Goal: Task Accomplishment & Management: Complete application form

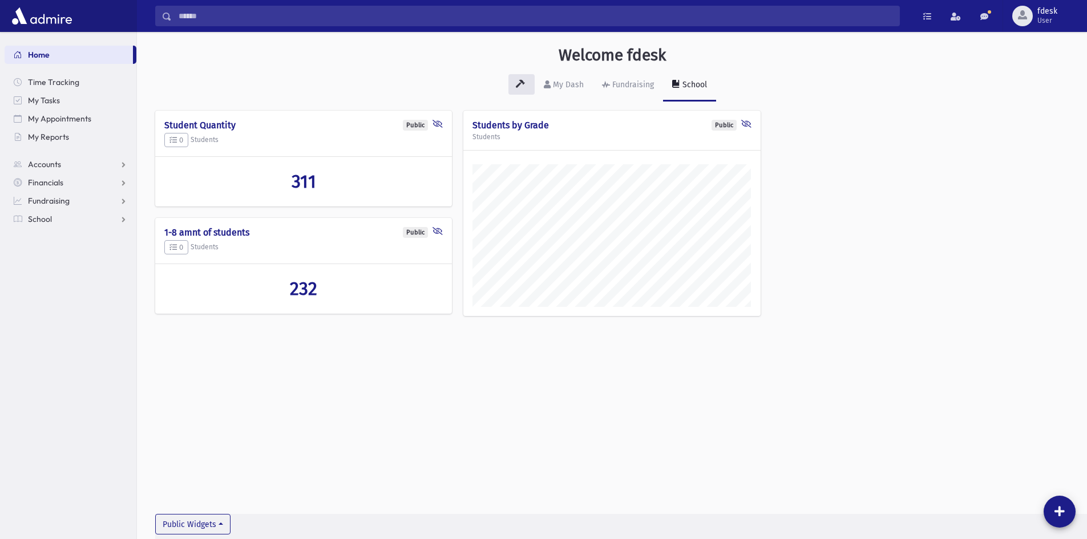
scroll to position [533, 950]
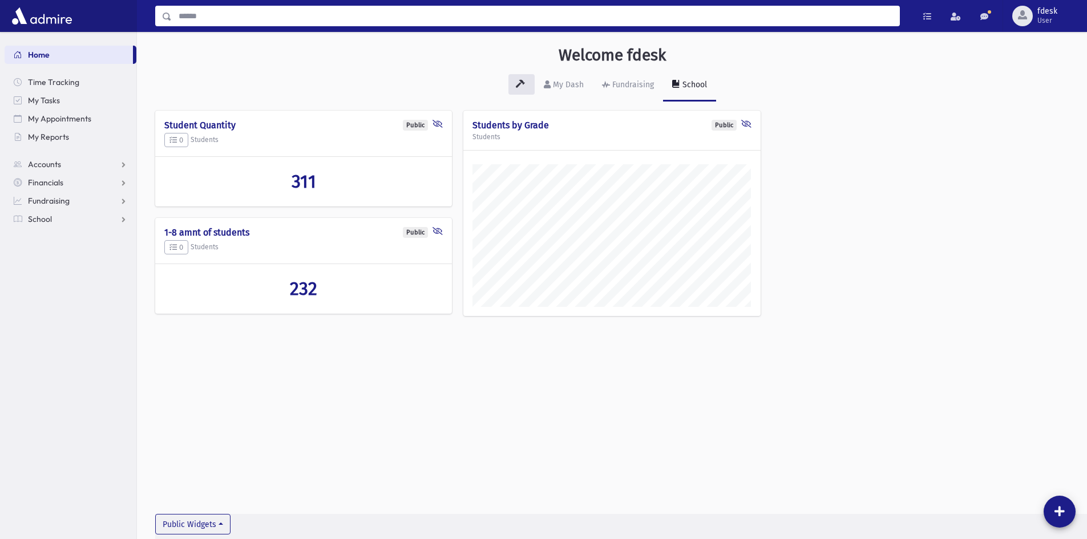
click at [213, 16] on input "Search" at bounding box center [535, 16] width 727 height 21
type input "*****"
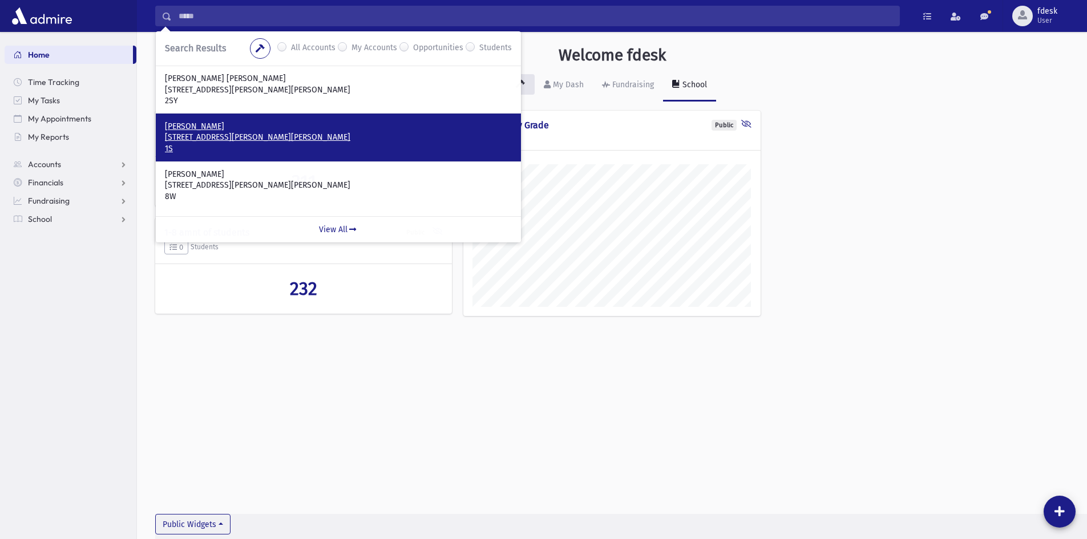
click at [225, 139] on p "168 Theodore Place Thornhill, ON L4J 8E3 CANADA" at bounding box center [338, 137] width 347 height 11
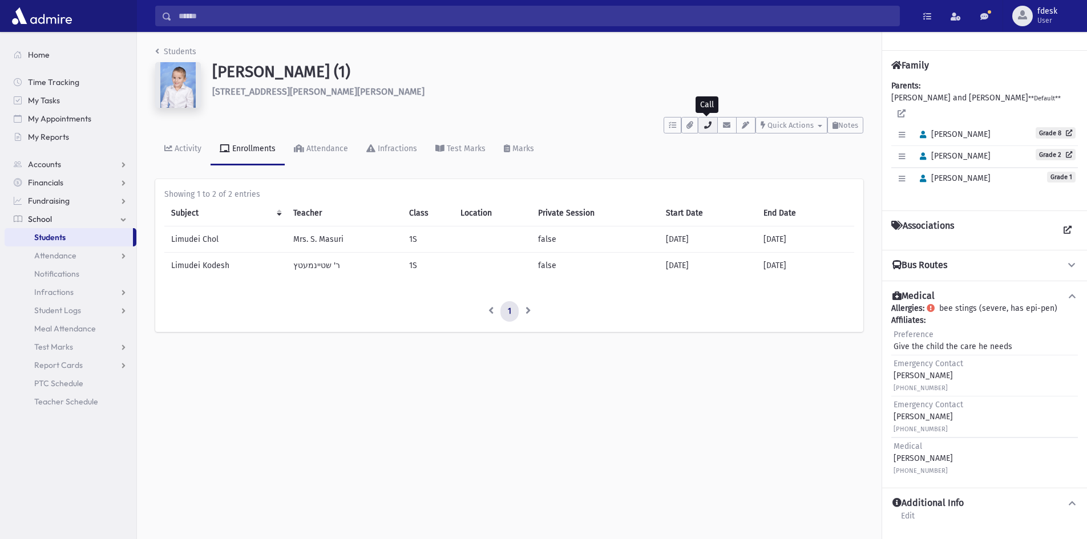
click at [704, 120] on button "button" at bounding box center [707, 125] width 19 height 17
click at [63, 254] on span "Attendance" at bounding box center [55, 255] width 42 height 10
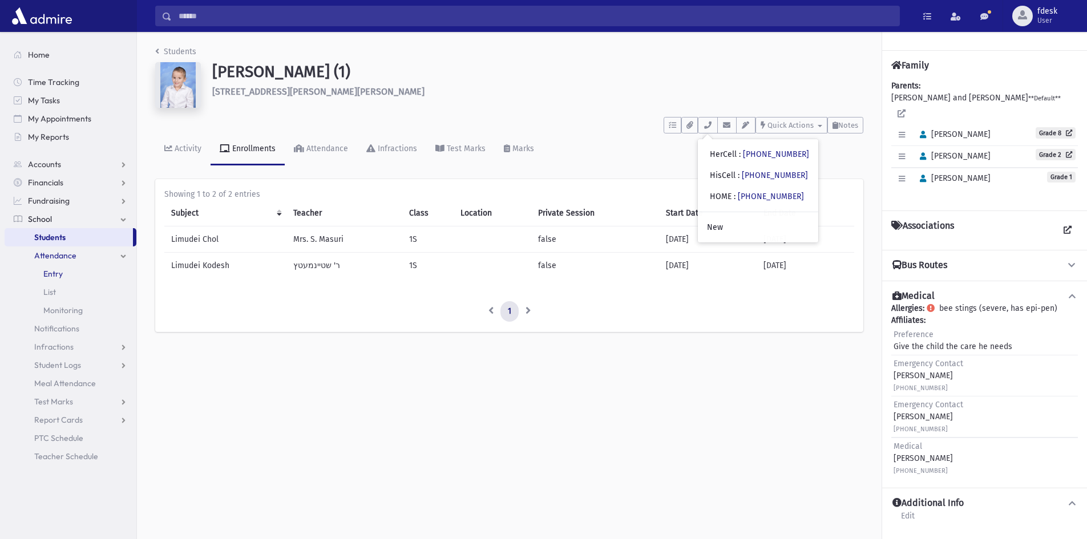
click at [52, 276] on span "Entry" at bounding box center [52, 274] width 19 height 10
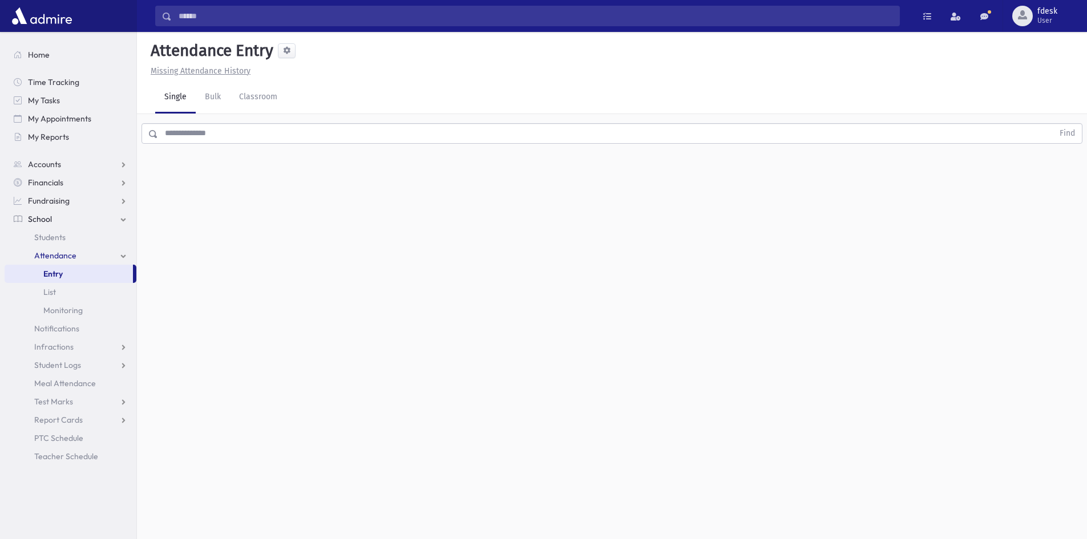
click at [198, 130] on input "text" at bounding box center [605, 133] width 895 height 21
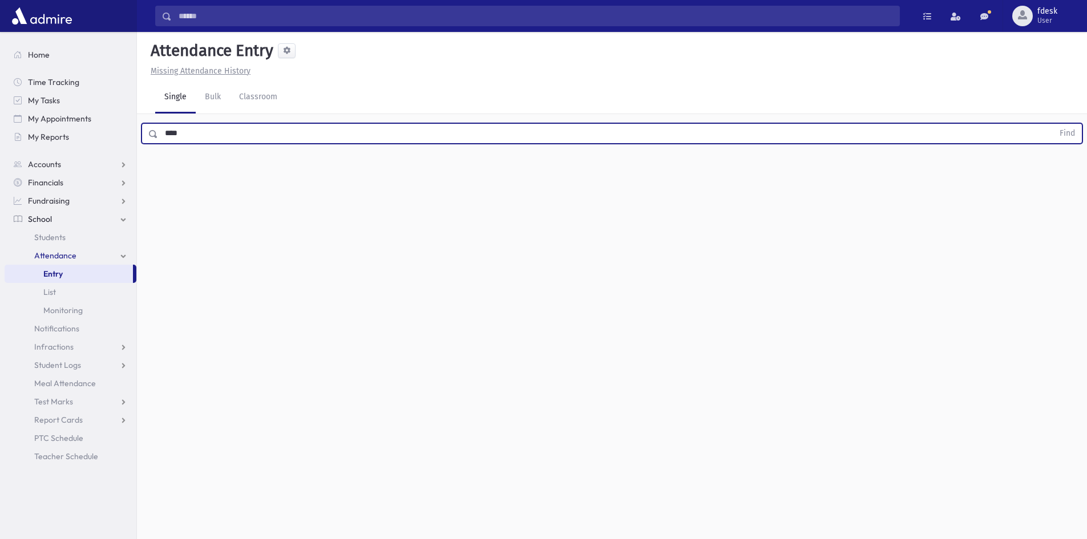
click at [1053, 124] on button "Find" at bounding box center [1067, 133] width 29 height 19
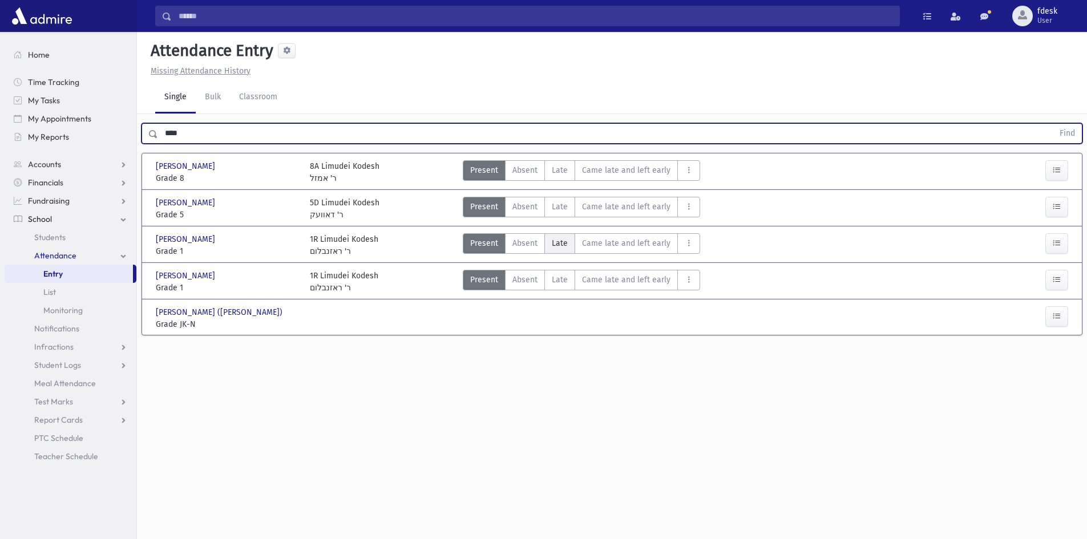
click at [565, 244] on span "Late" at bounding box center [560, 243] width 16 height 12
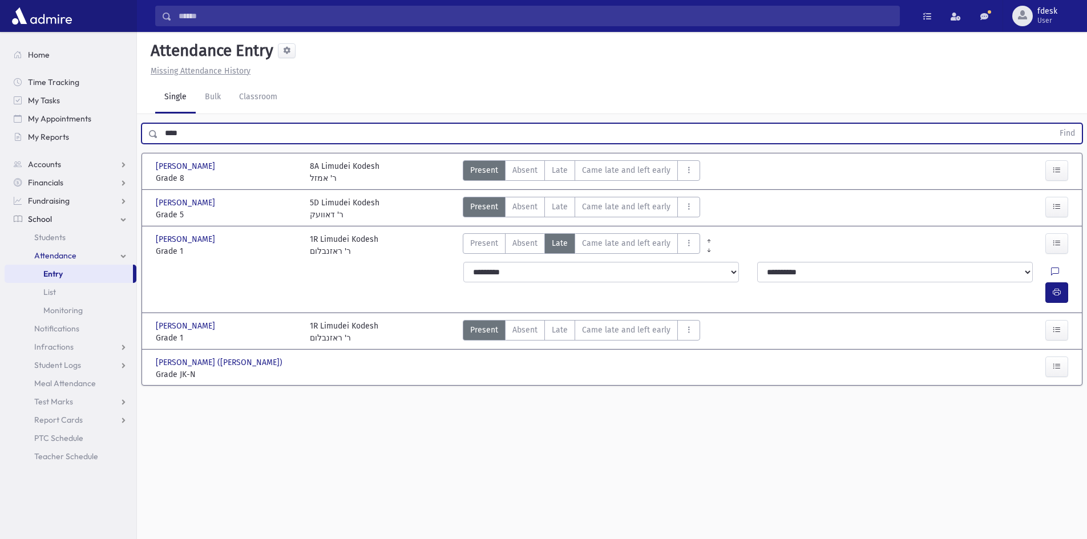
drag, startPoint x: 189, startPoint y: 138, endPoint x: 143, endPoint y: 121, distance: 49.3
click at [143, 121] on div "**** Find" at bounding box center [612, 131] width 950 height 34
click at [1053, 124] on button "Find" at bounding box center [1067, 133] width 29 height 19
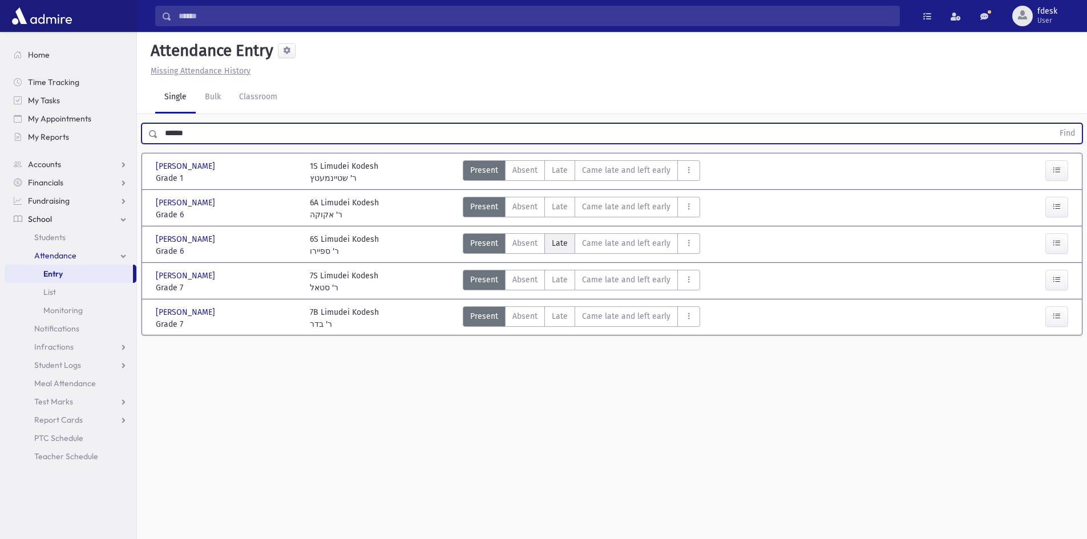
click at [557, 244] on span "Late" at bounding box center [560, 243] width 16 height 12
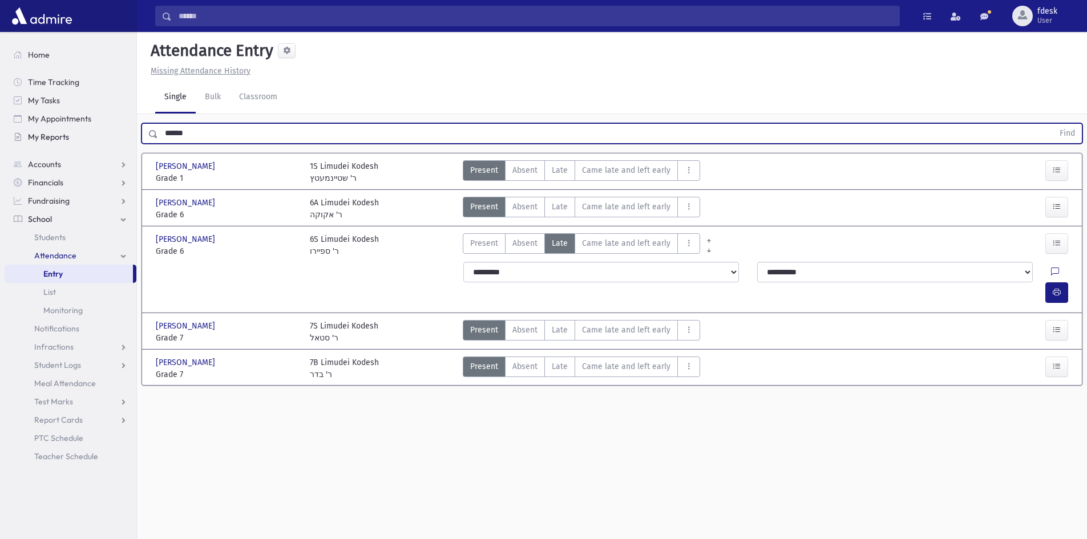
drag, startPoint x: 207, startPoint y: 134, endPoint x: 124, endPoint y: 132, distance: 82.8
click at [126, 132] on div "Search Results All Accounts" at bounding box center [543, 282] width 1087 height 565
click at [1053, 124] on button "Find" at bounding box center [1067, 133] width 29 height 19
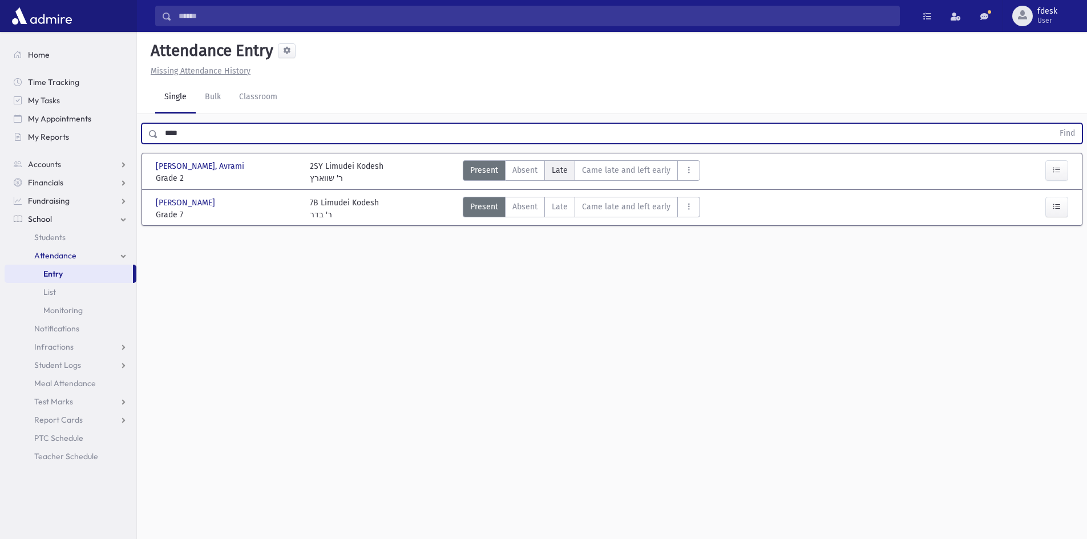
click at [557, 167] on span "Late" at bounding box center [560, 170] width 16 height 12
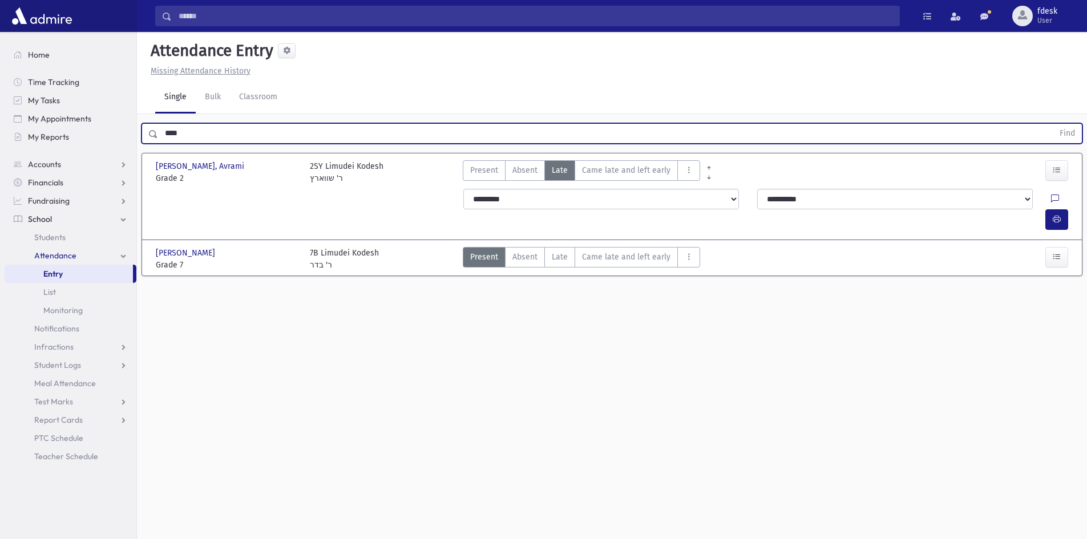
drag, startPoint x: 200, startPoint y: 136, endPoint x: 143, endPoint y: 124, distance: 58.2
click at [143, 124] on div "**** Find" at bounding box center [611, 133] width 941 height 21
type input "****"
click at [1053, 124] on button "Find" at bounding box center [1067, 133] width 29 height 19
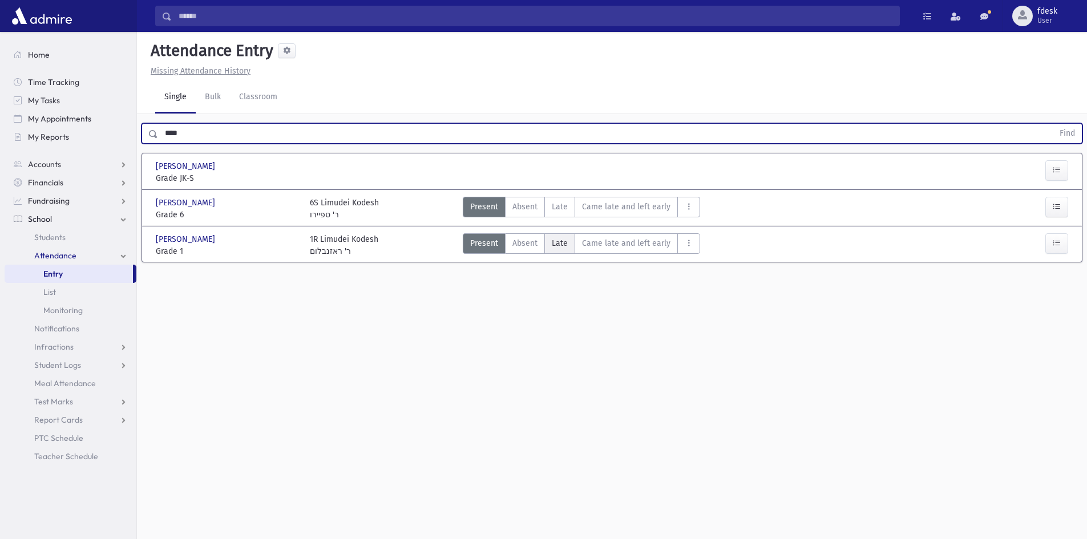
click at [561, 231] on div "Kurtz, Yoel Kurtz, Yoel Grade 1 Grade 1 1R Limudei Kodesh ר' ראזנבלום Present P…" at bounding box center [611, 244] width 933 height 26
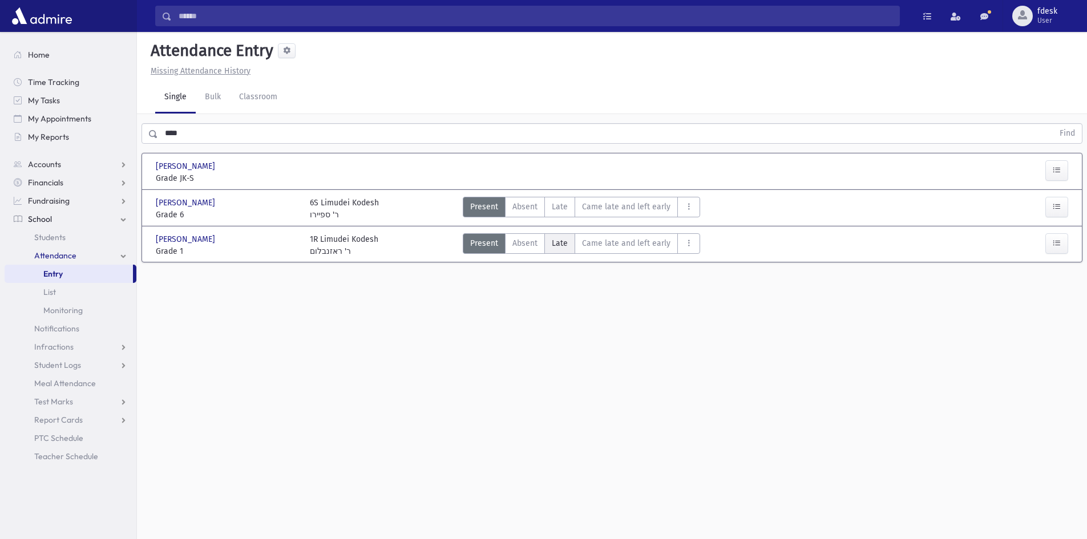
click at [562, 245] on span "Late" at bounding box center [560, 243] width 16 height 12
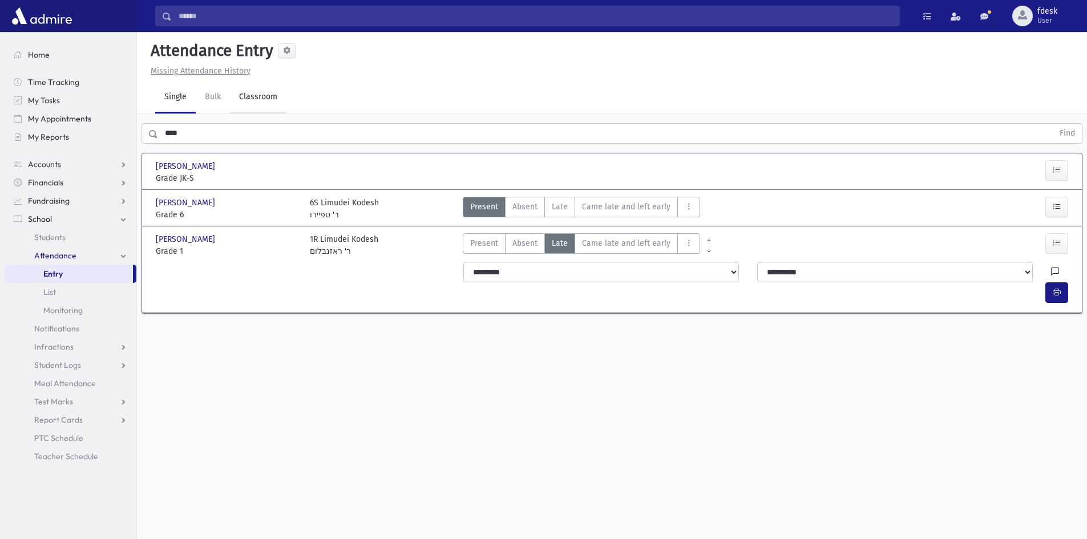
click at [259, 96] on link "Classroom" at bounding box center [258, 98] width 56 height 32
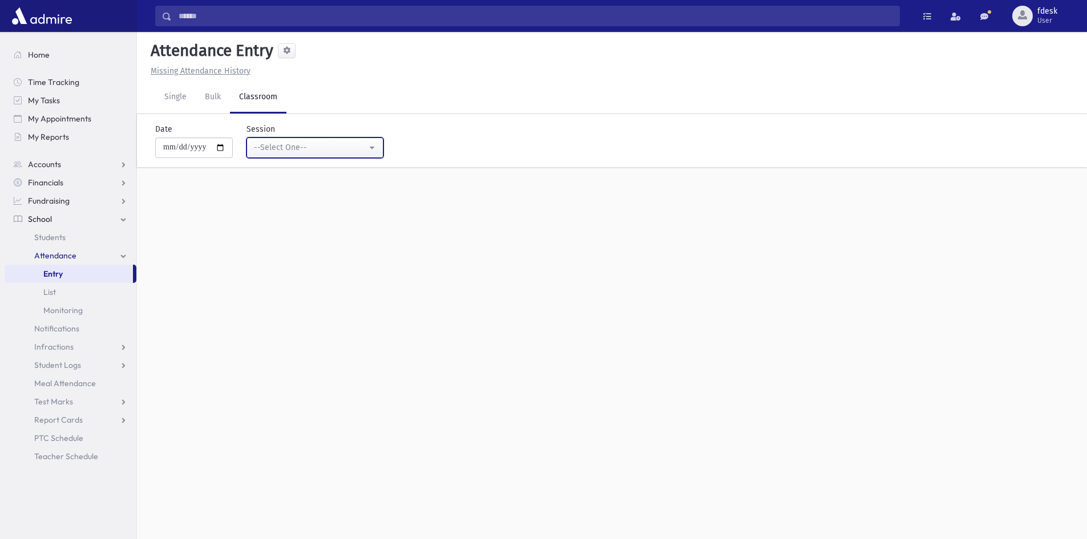
click at [257, 157] on button "--Select One--" at bounding box center [314, 148] width 137 height 21
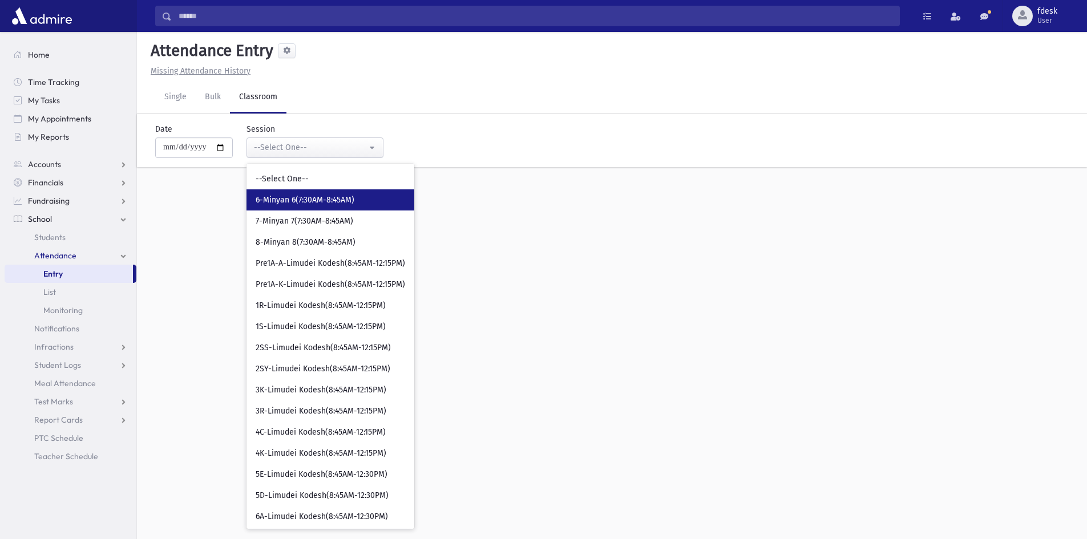
click at [265, 201] on span "6-Minyan 6(7:30AM-8:45AM)" at bounding box center [305, 200] width 99 height 11
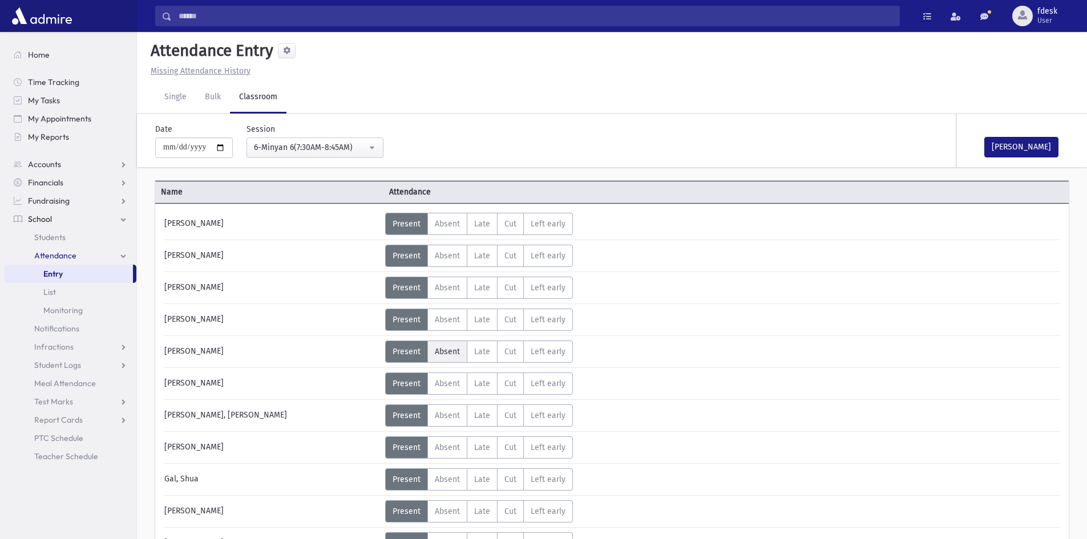
click at [448, 347] on span "Absent" at bounding box center [447, 352] width 25 height 10
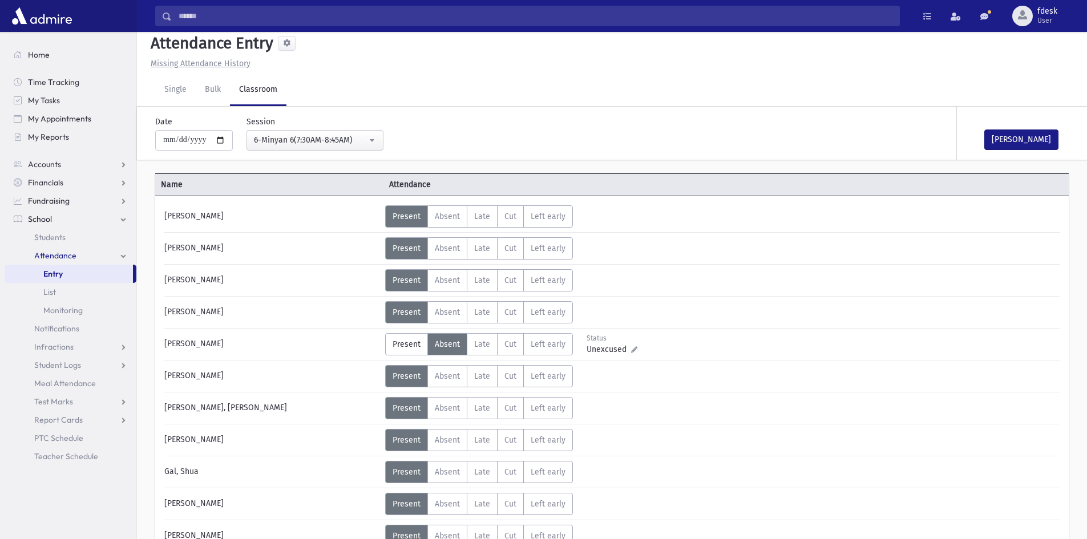
scroll to position [57, 0]
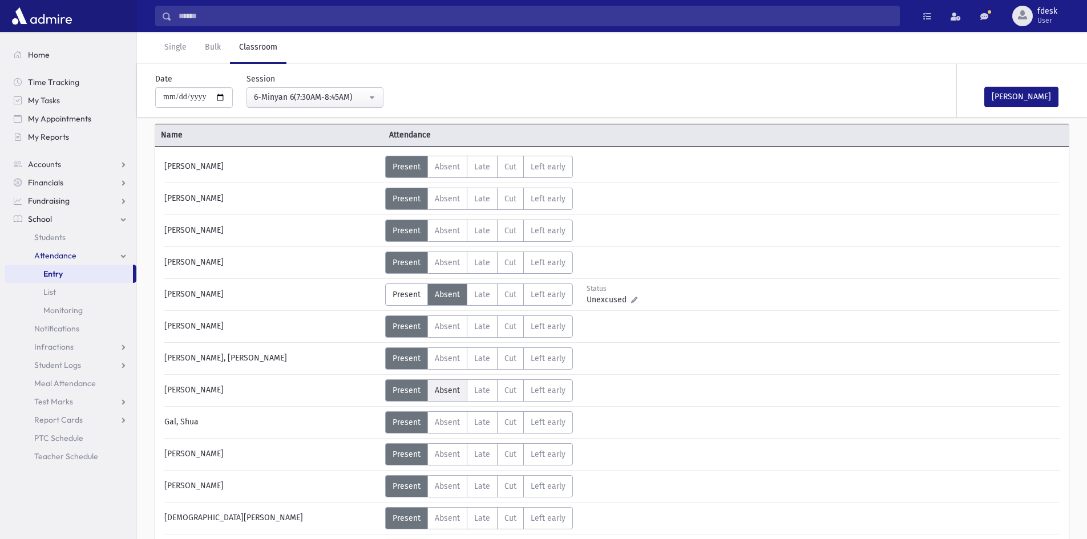
click at [455, 384] on label "Absent A" at bounding box center [447, 390] width 40 height 22
click at [452, 422] on span "Absent" at bounding box center [447, 423] width 25 height 10
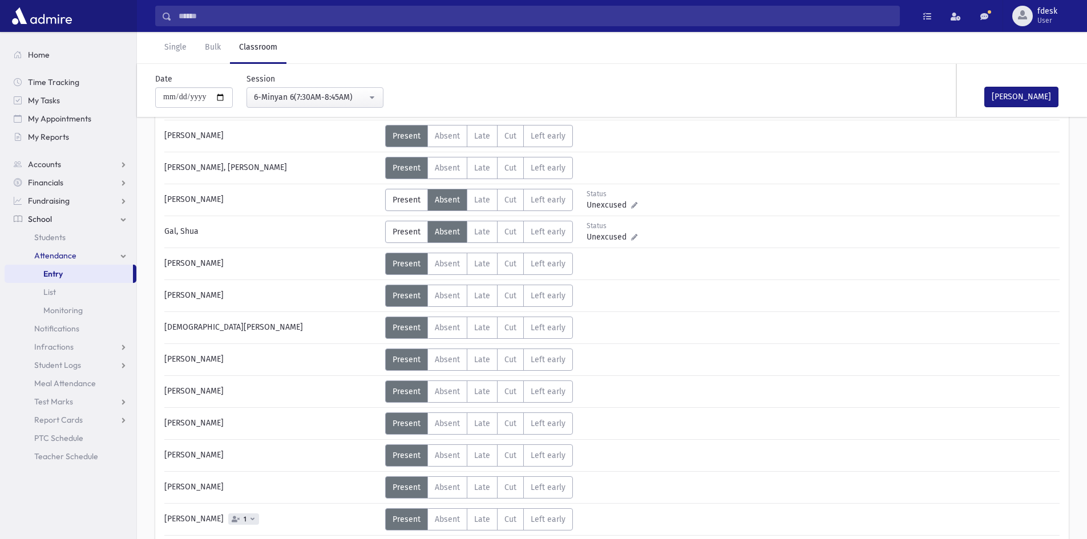
scroll to position [285, 0]
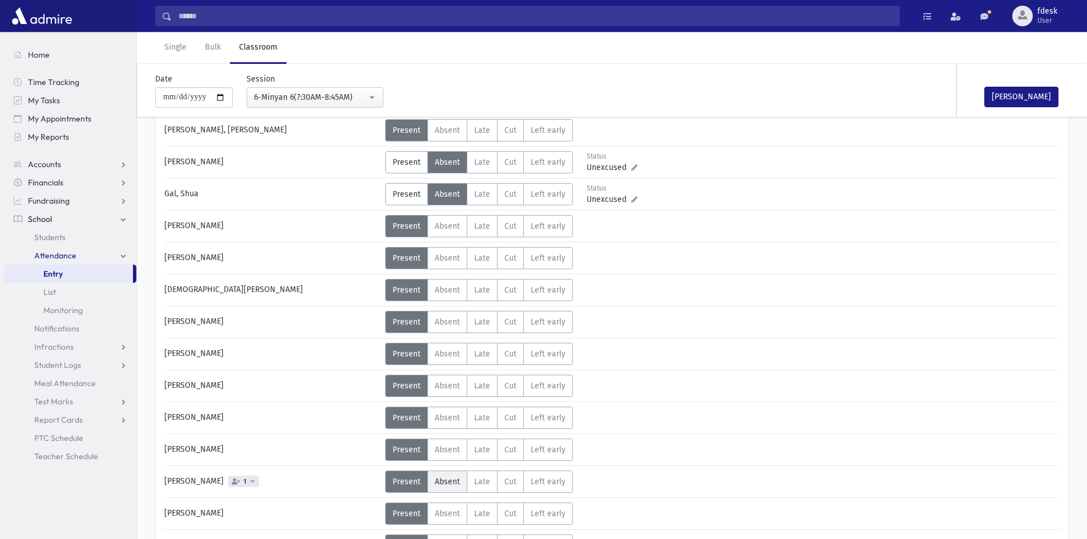
click at [443, 482] on span "Absent" at bounding box center [447, 482] width 25 height 10
click at [1000, 92] on button "Mark Done" at bounding box center [1021, 97] width 74 height 21
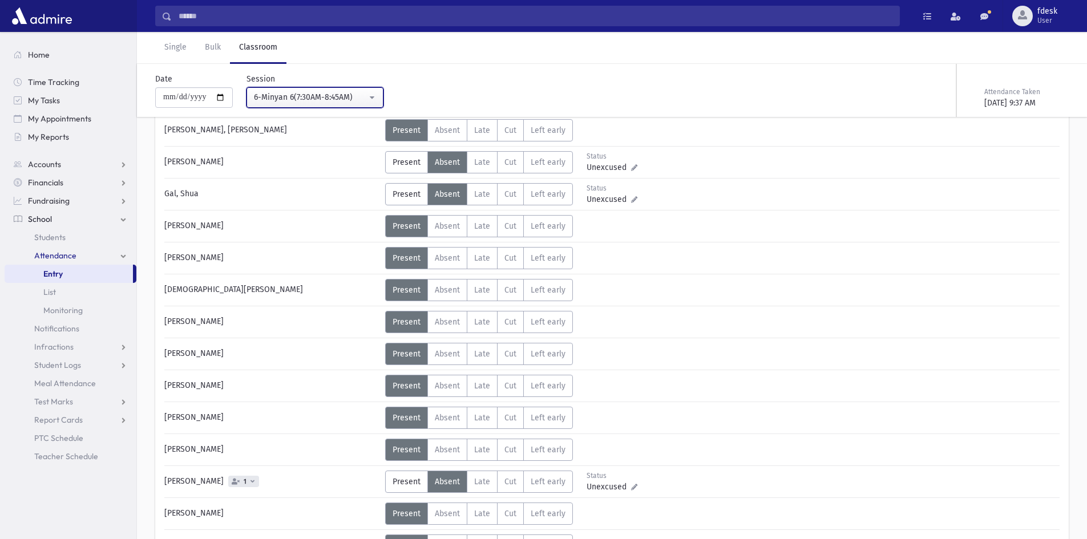
click at [330, 98] on div "6-Minyan 6(7:30AM-8:45AM)" at bounding box center [310, 97] width 113 height 12
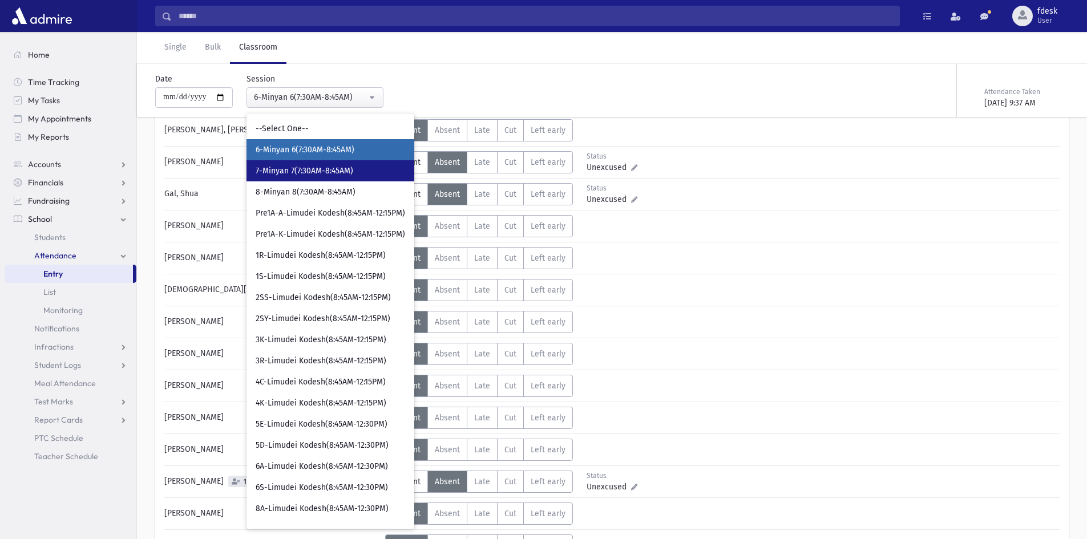
click at [351, 177] on link "7-Minyan 7(7:30AM-8:45AM)" at bounding box center [330, 170] width 168 height 21
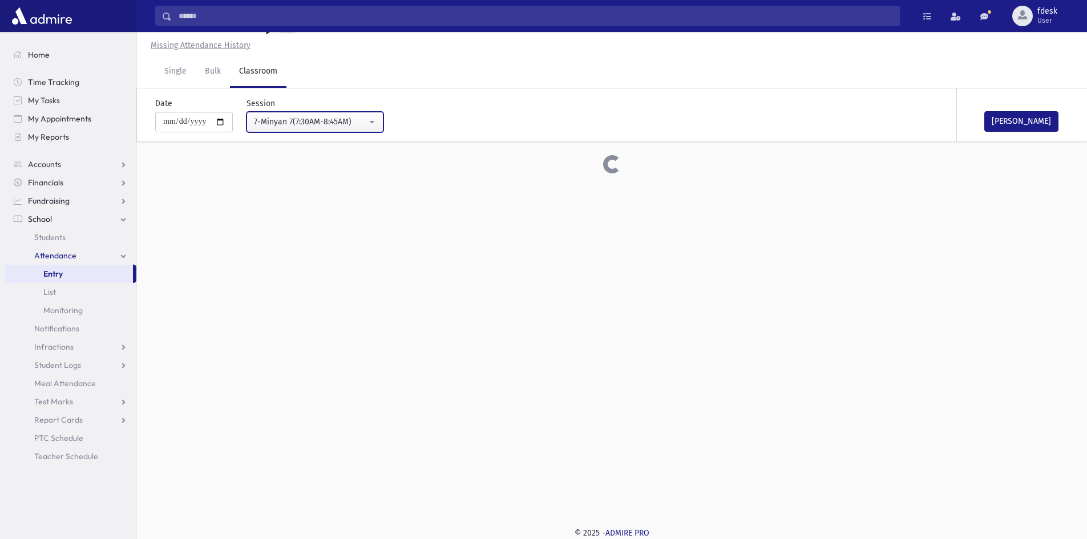
scroll to position [285, 0]
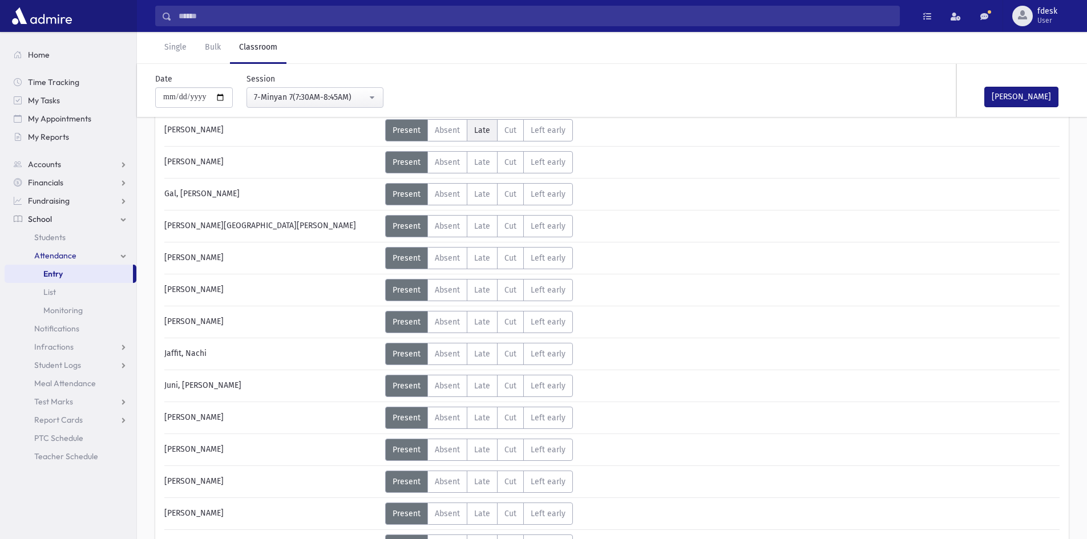
click at [482, 131] on span "Late" at bounding box center [482, 131] width 16 height 10
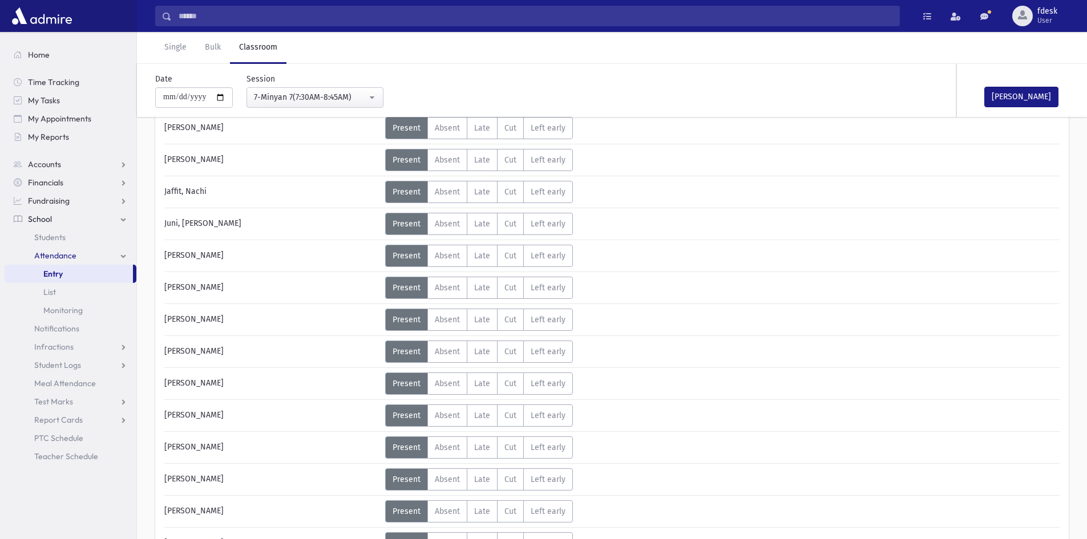
scroll to position [456, 0]
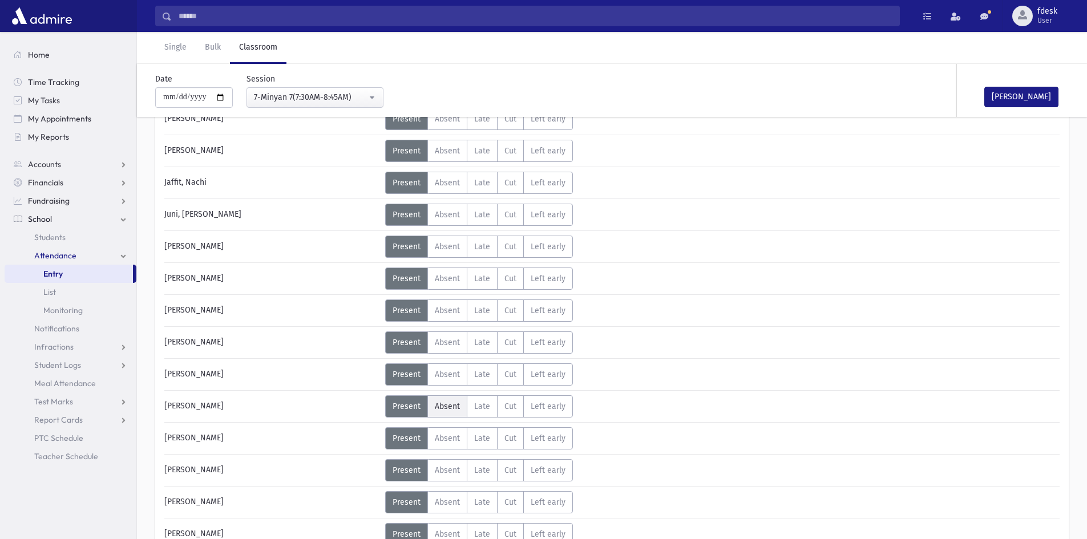
click at [447, 404] on span "Absent" at bounding box center [447, 407] width 25 height 10
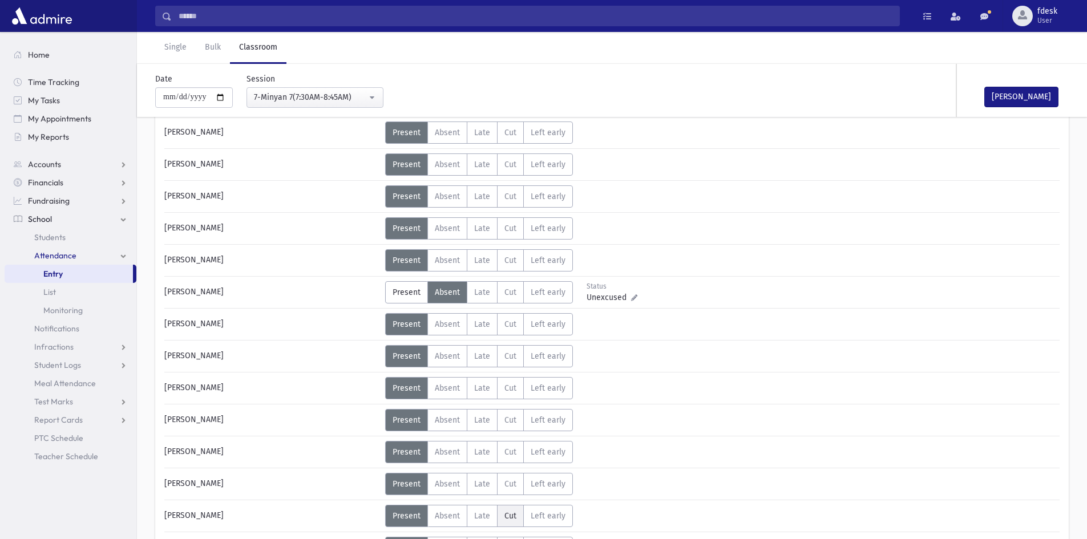
scroll to position [628, 0]
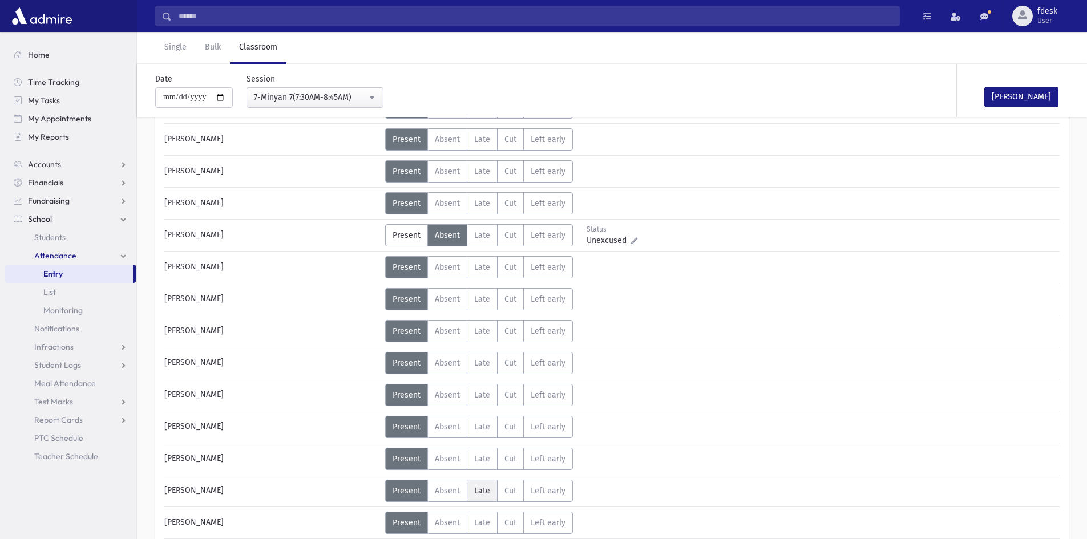
click at [488, 487] on span "Late" at bounding box center [482, 491] width 16 height 10
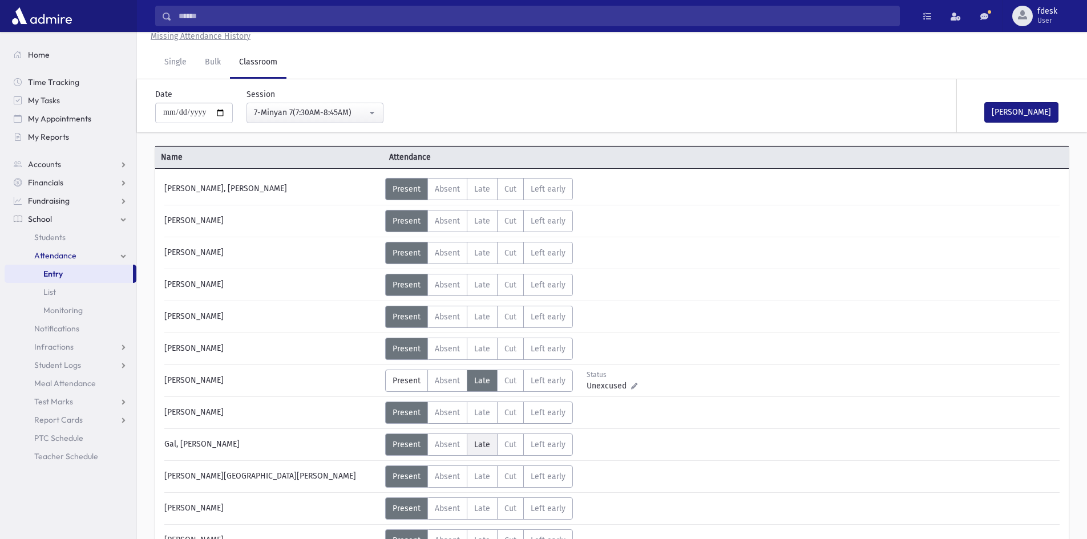
scroll to position [0, 0]
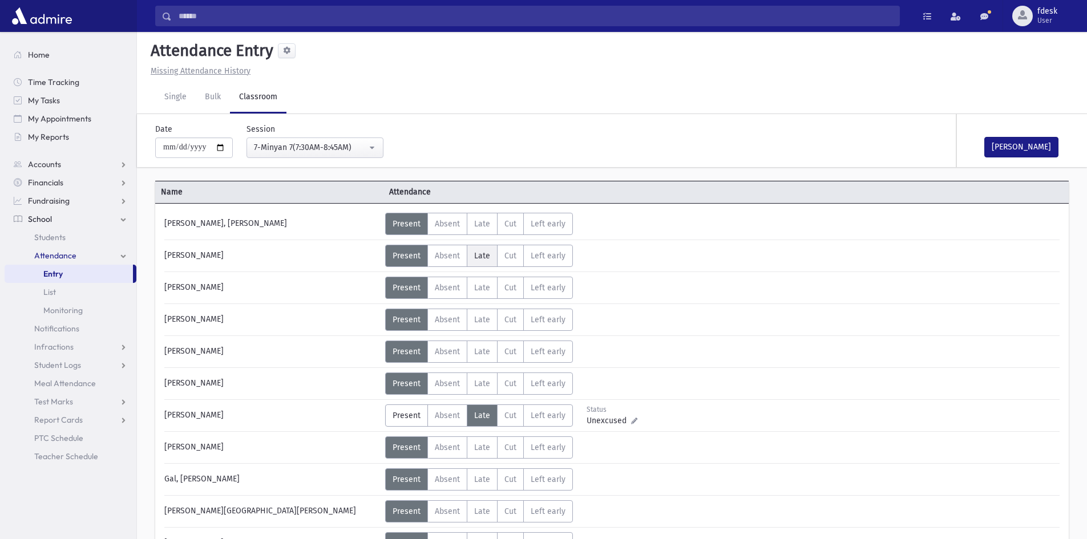
click at [472, 257] on label "Late L" at bounding box center [482, 256] width 31 height 22
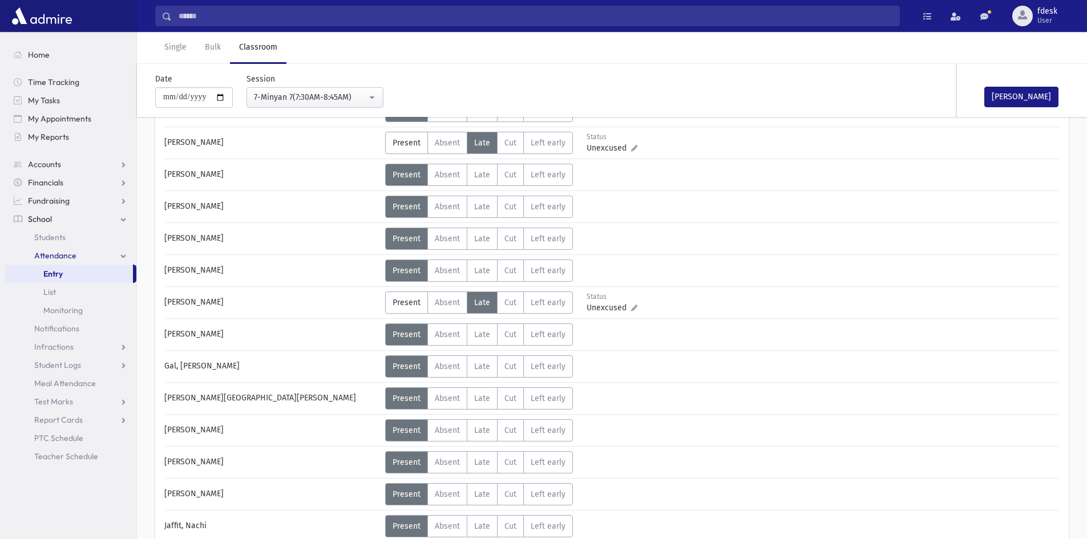
scroll to position [114, 0]
click at [445, 426] on span "Absent" at bounding box center [447, 429] width 25 height 10
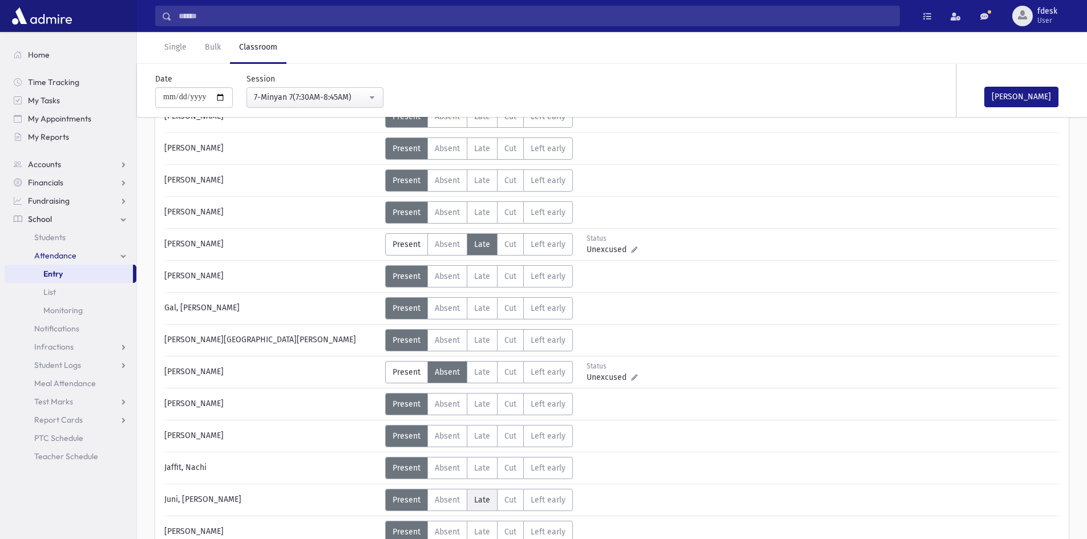
click at [486, 497] on span "Late" at bounding box center [482, 500] width 16 height 10
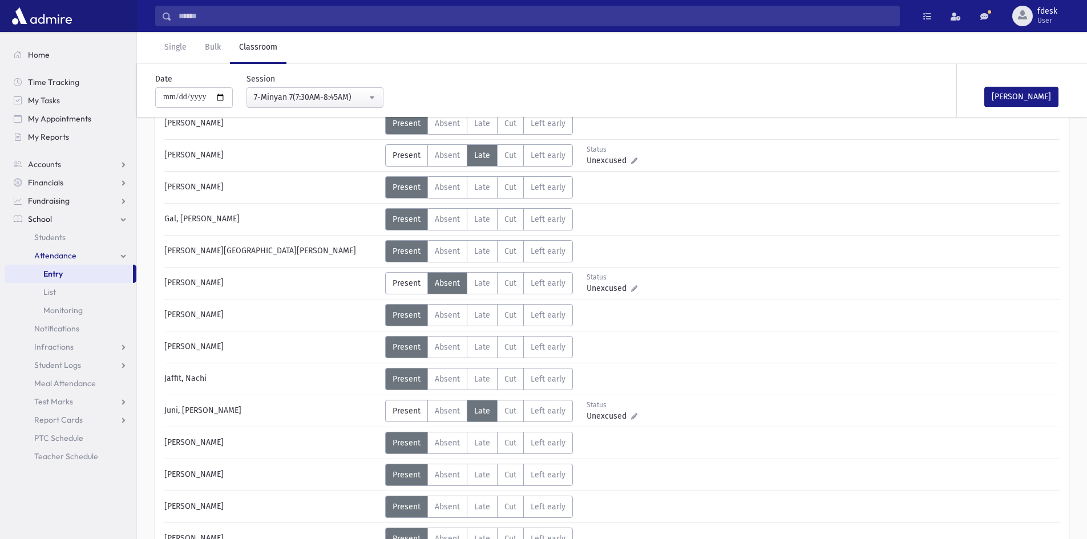
scroll to position [285, 0]
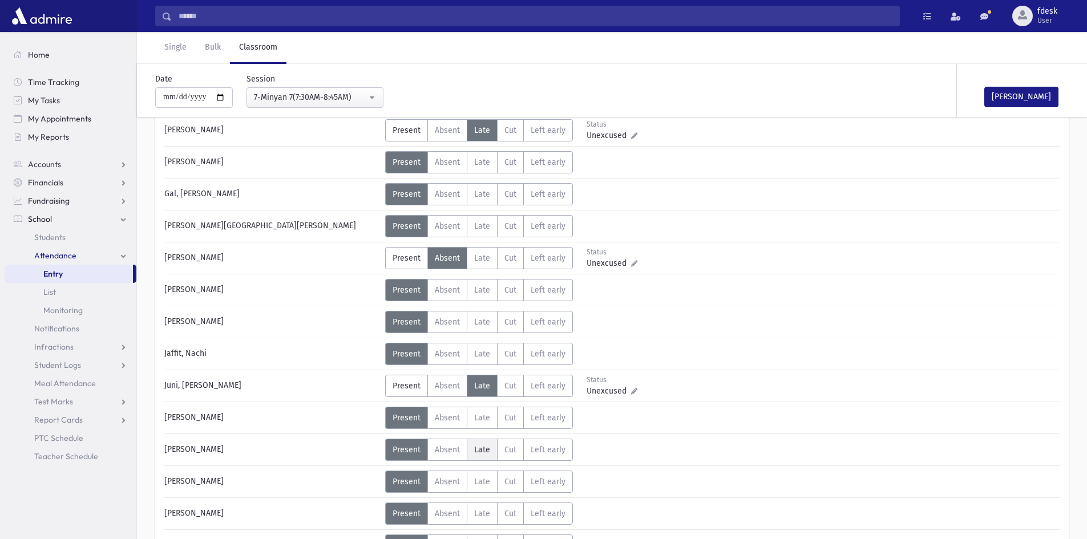
click at [474, 452] on span "Late" at bounding box center [482, 450] width 16 height 10
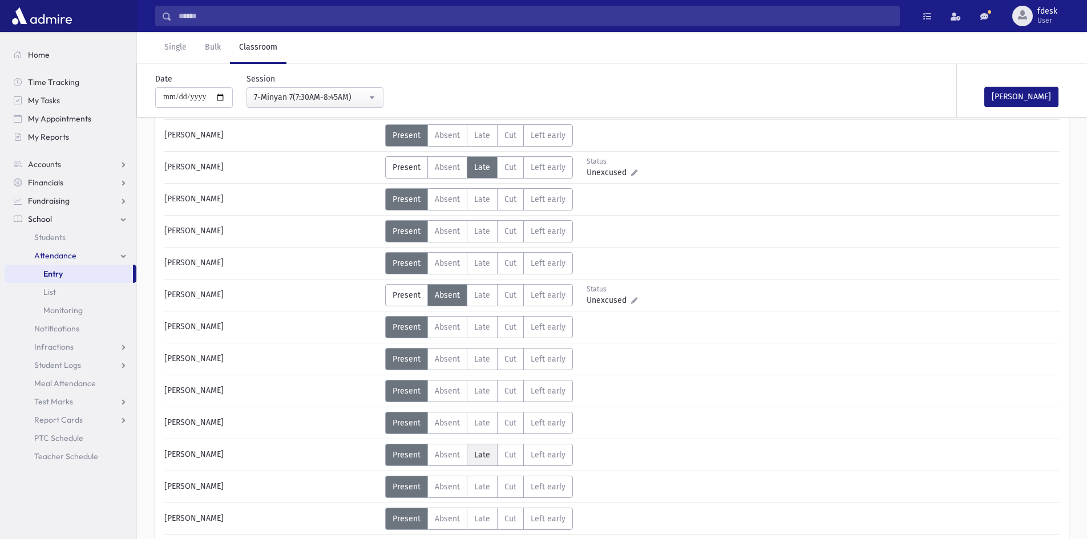
scroll to position [571, 0]
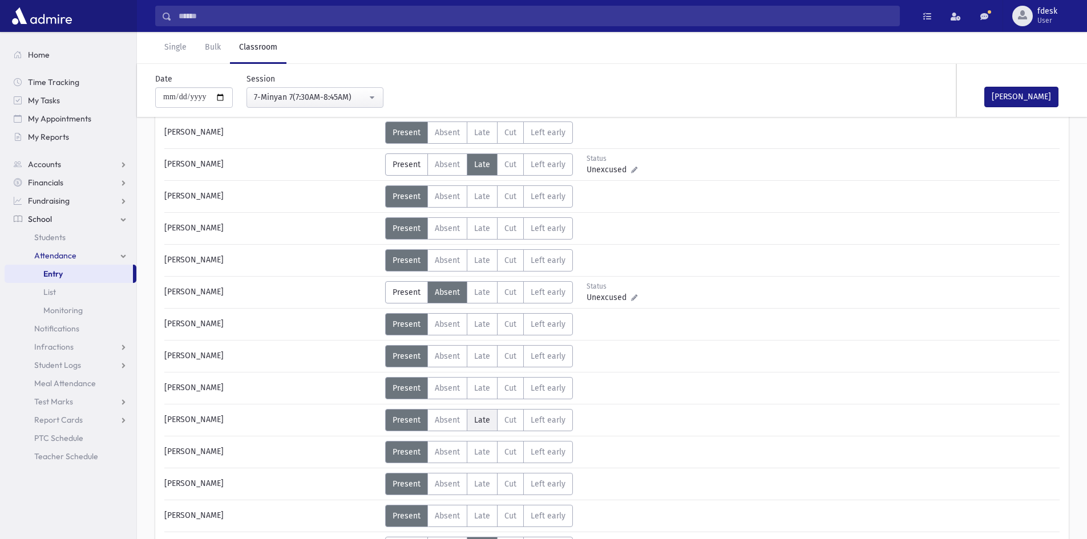
click at [482, 425] on label "Late L" at bounding box center [482, 420] width 31 height 22
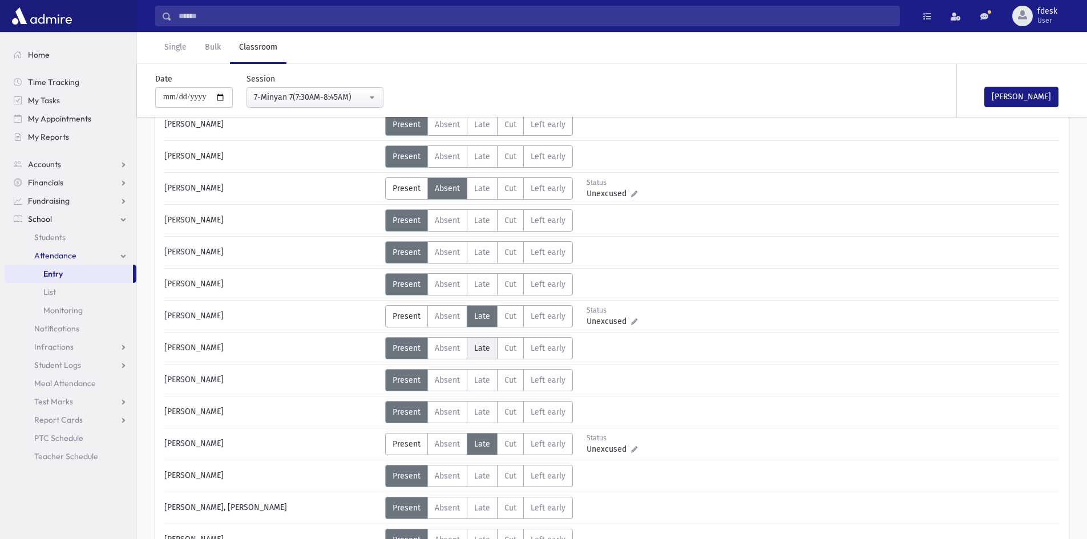
scroll to position [685, 0]
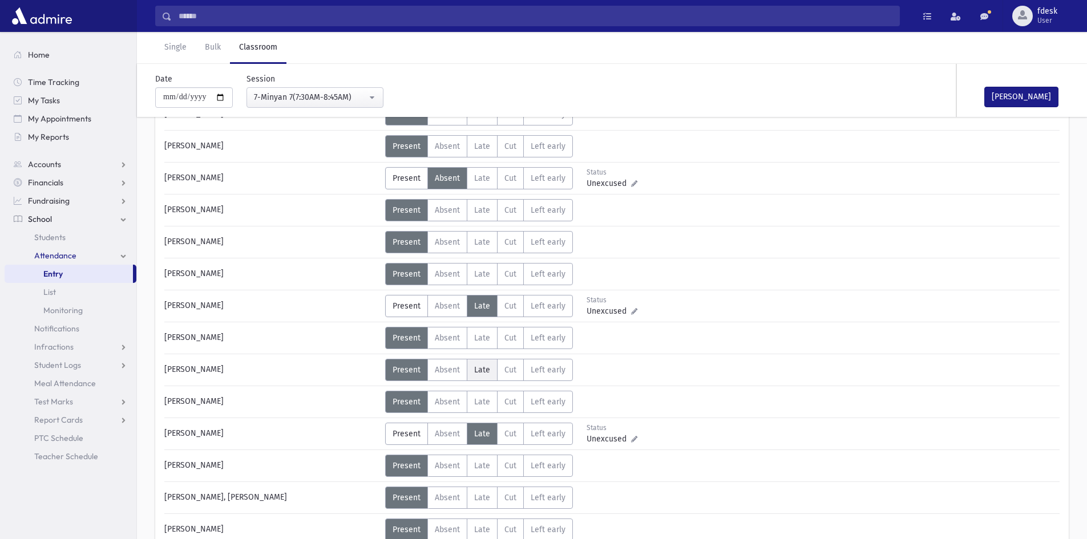
click at [478, 367] on span "Late" at bounding box center [482, 370] width 16 height 10
click at [990, 89] on button "Mark Done" at bounding box center [1021, 97] width 74 height 21
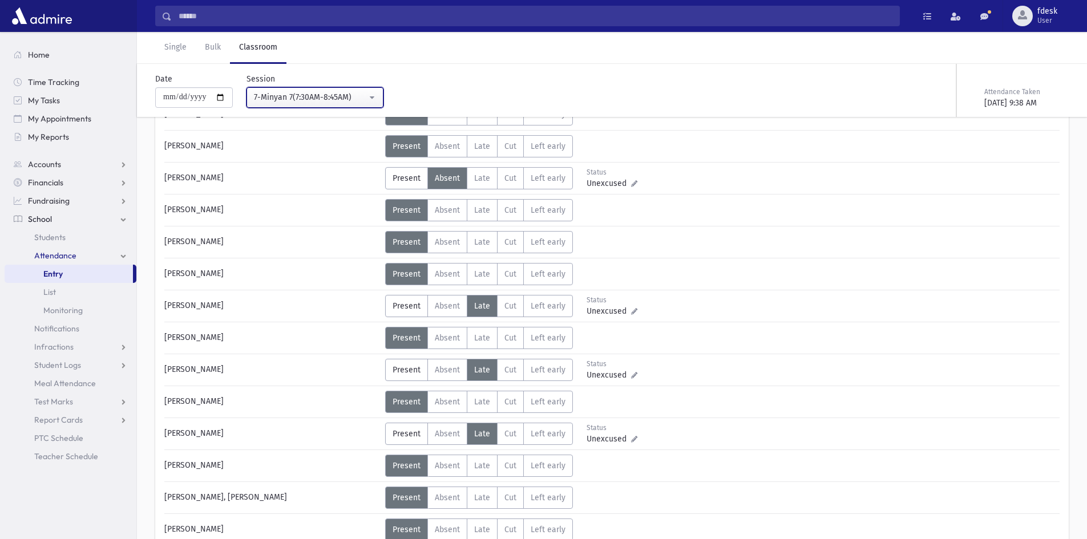
click at [325, 92] on div "7-Minyan 7(7:30AM-8:45AM)" at bounding box center [310, 97] width 113 height 12
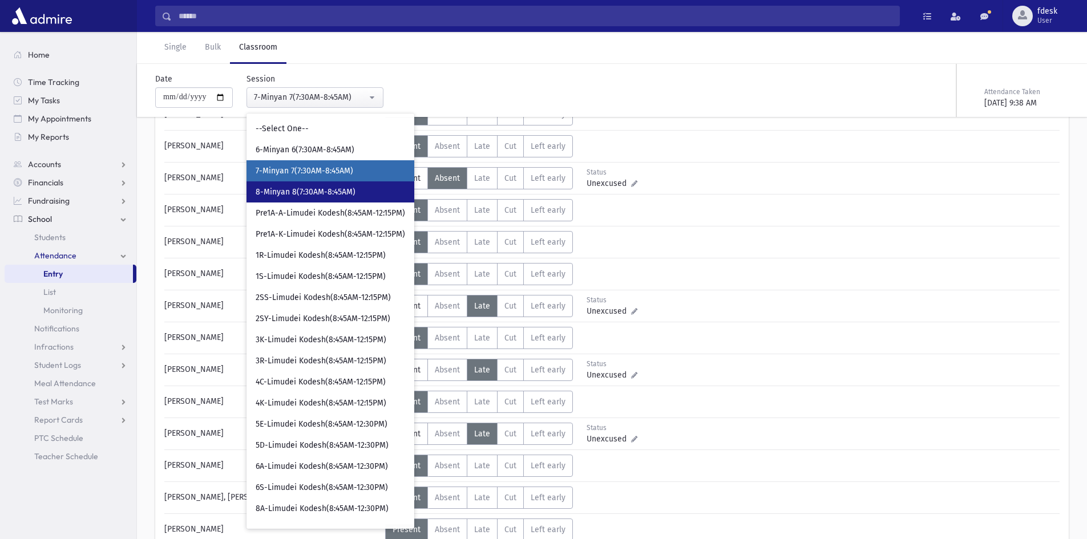
click at [353, 188] on span "8-Minyan 8(7:30AM-8:45AM)" at bounding box center [306, 192] width 100 height 11
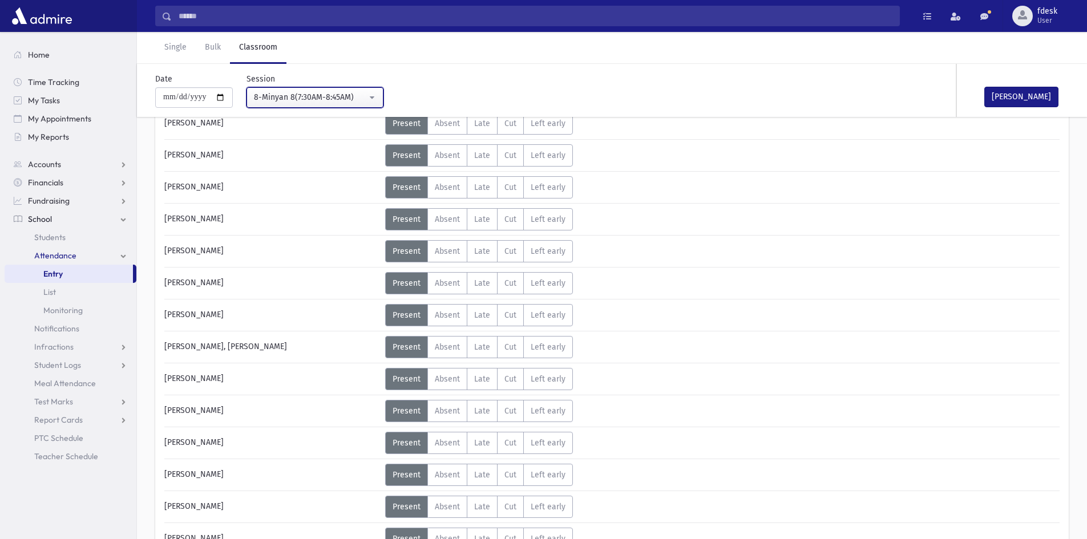
scroll to position [114, 0]
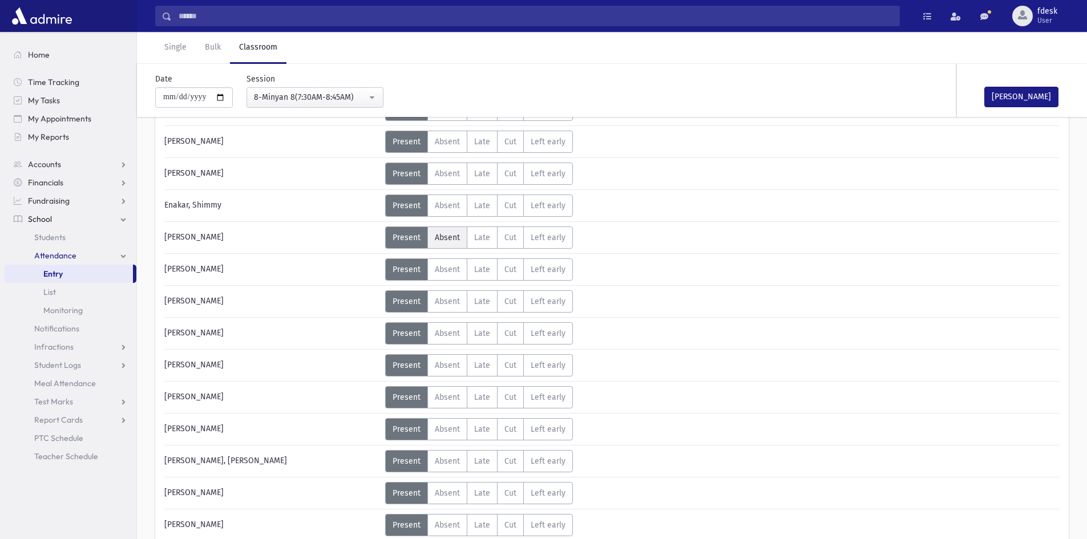
click at [444, 236] on span "Absent" at bounding box center [447, 238] width 25 height 10
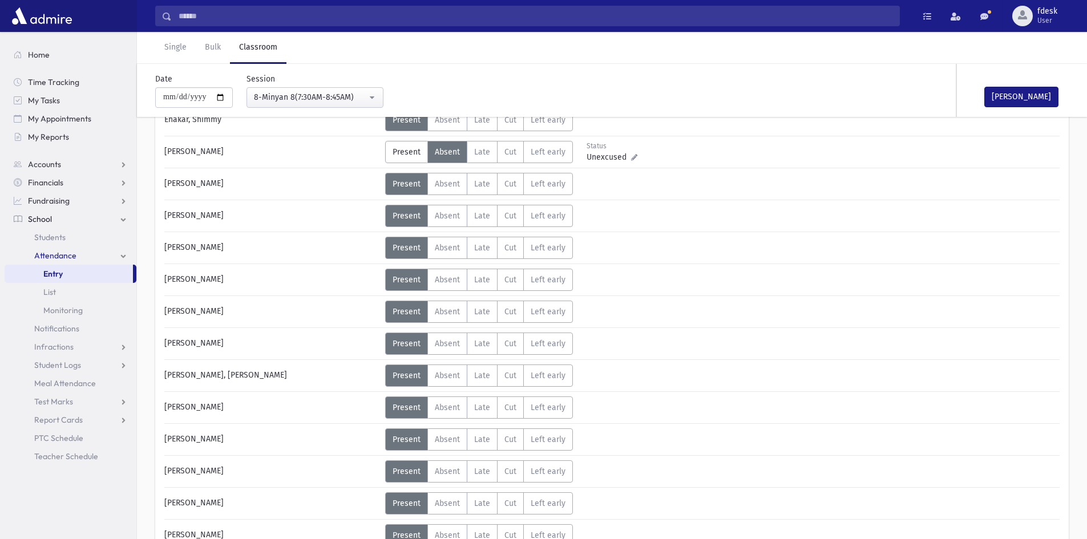
scroll to position [228, 0]
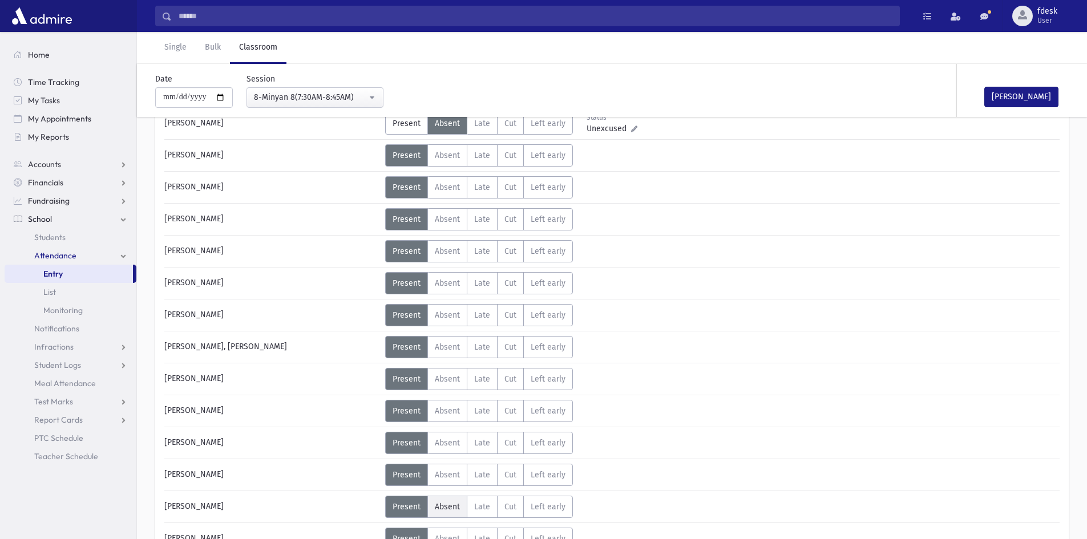
click at [449, 507] on span "Absent" at bounding box center [447, 507] width 25 height 10
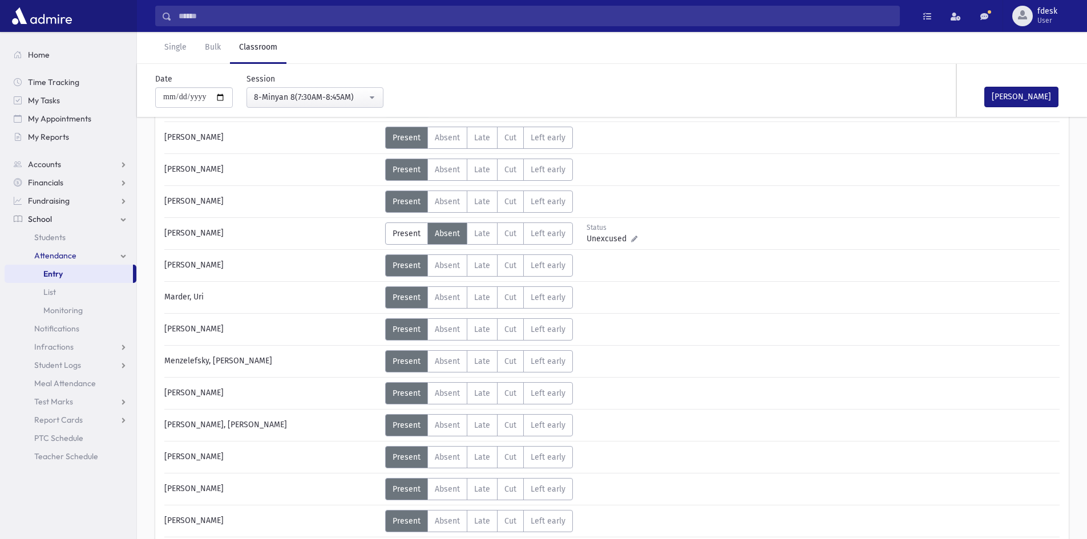
scroll to position [513, 0]
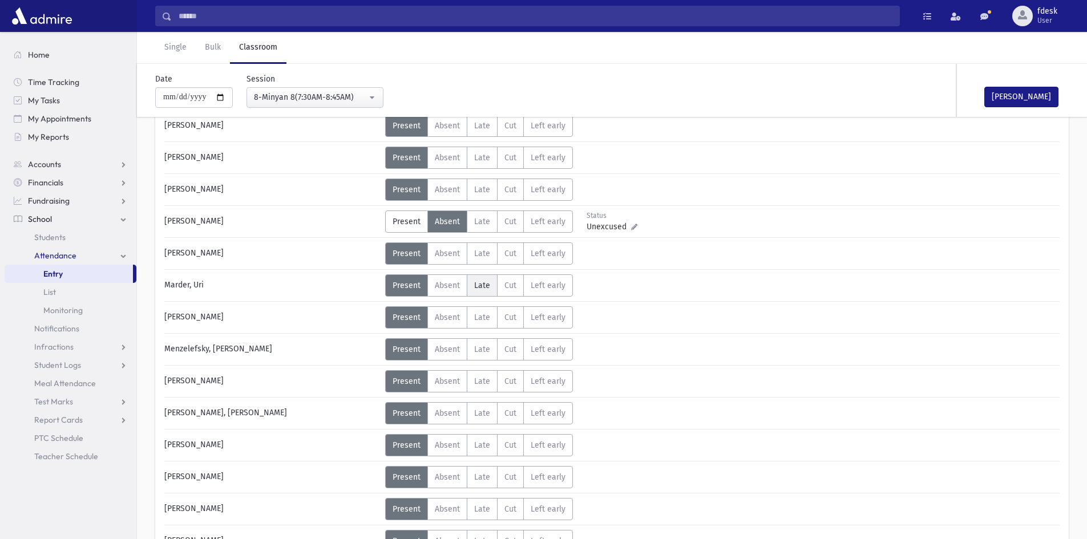
click at [480, 285] on span "Late" at bounding box center [482, 286] width 16 height 10
click at [491, 415] on label "Late L" at bounding box center [482, 413] width 31 height 22
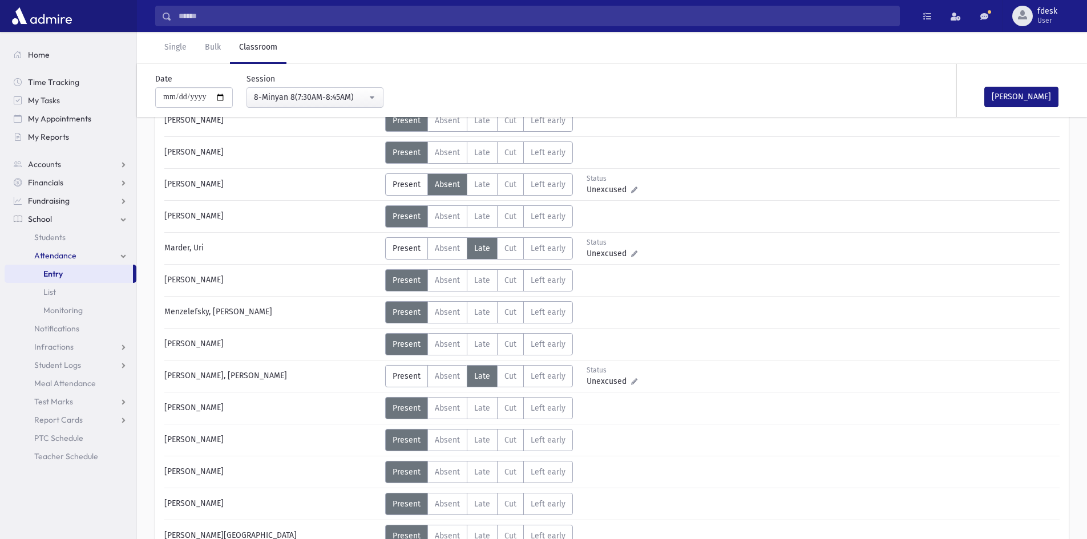
scroll to position [571, 0]
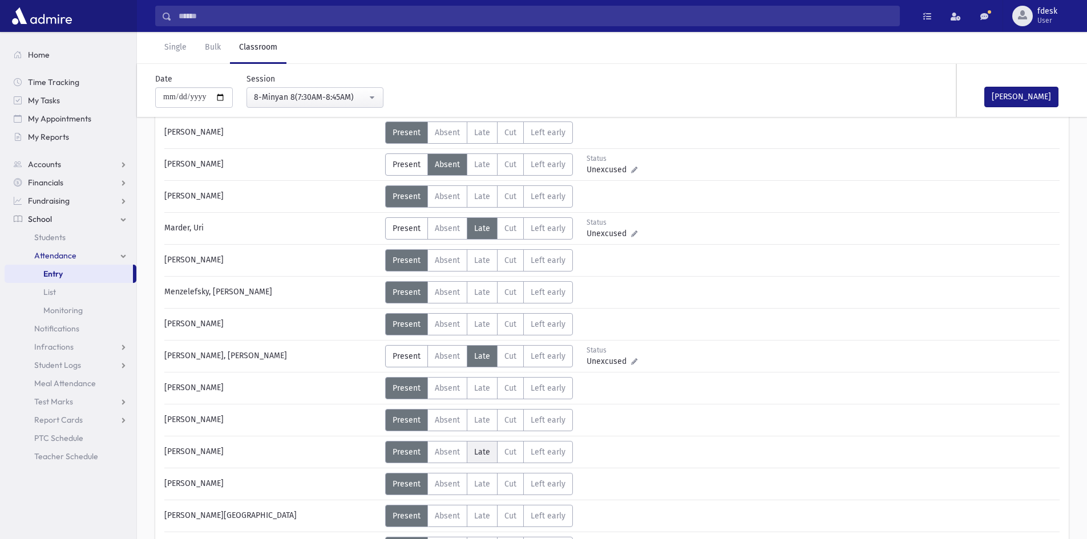
click at [486, 454] on span "Late" at bounding box center [482, 452] width 16 height 10
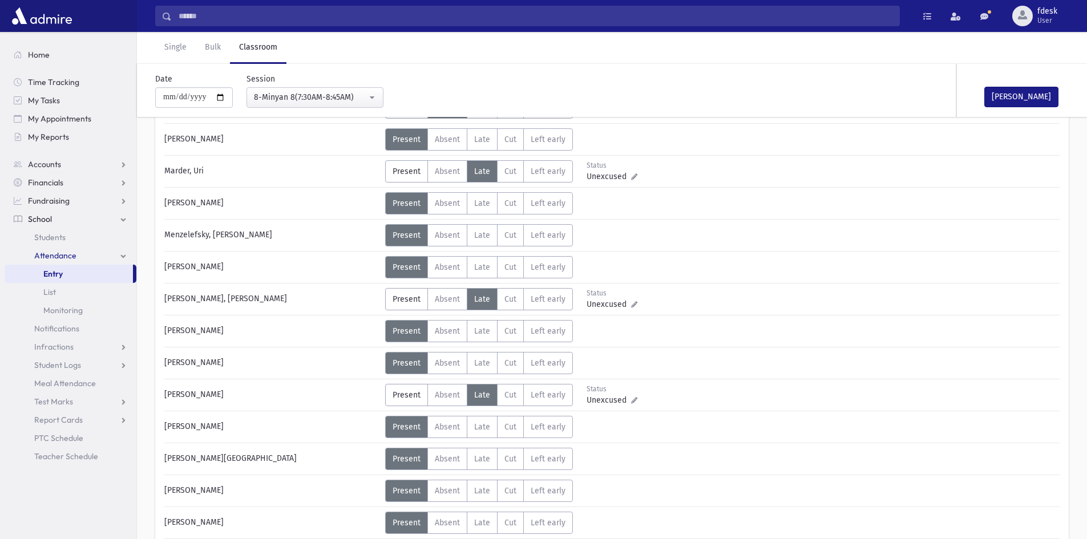
click at [486, 454] on span "Late" at bounding box center [482, 459] width 16 height 10
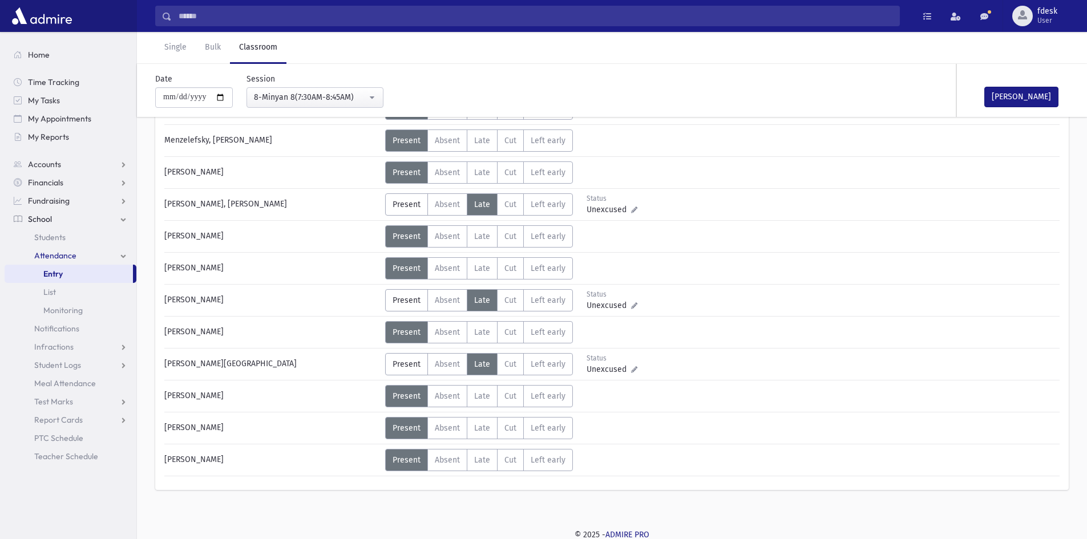
scroll to position [724, 0]
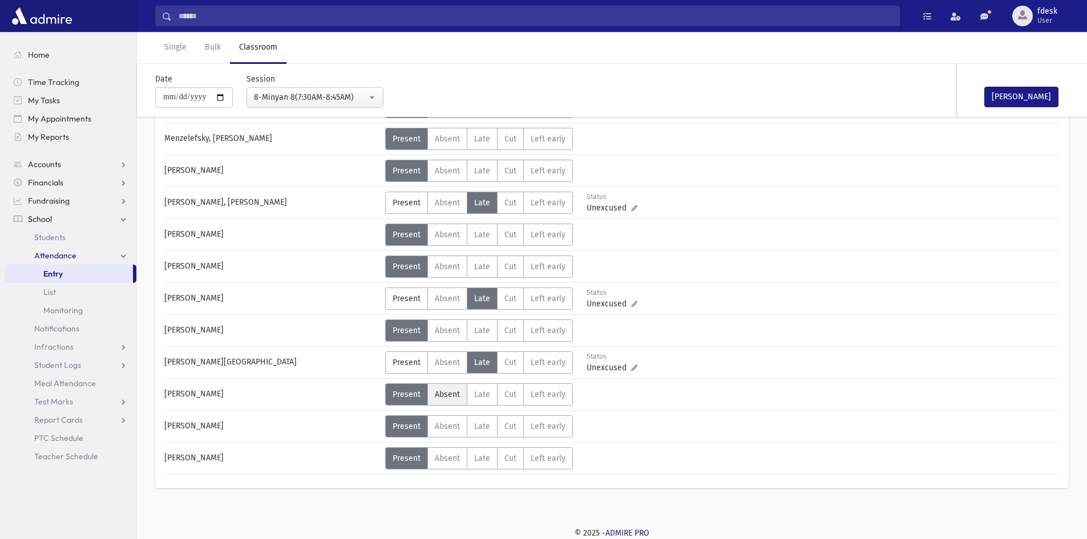
click at [436, 390] on span "Absent" at bounding box center [447, 395] width 25 height 10
click at [479, 424] on span "Late" at bounding box center [482, 427] width 16 height 10
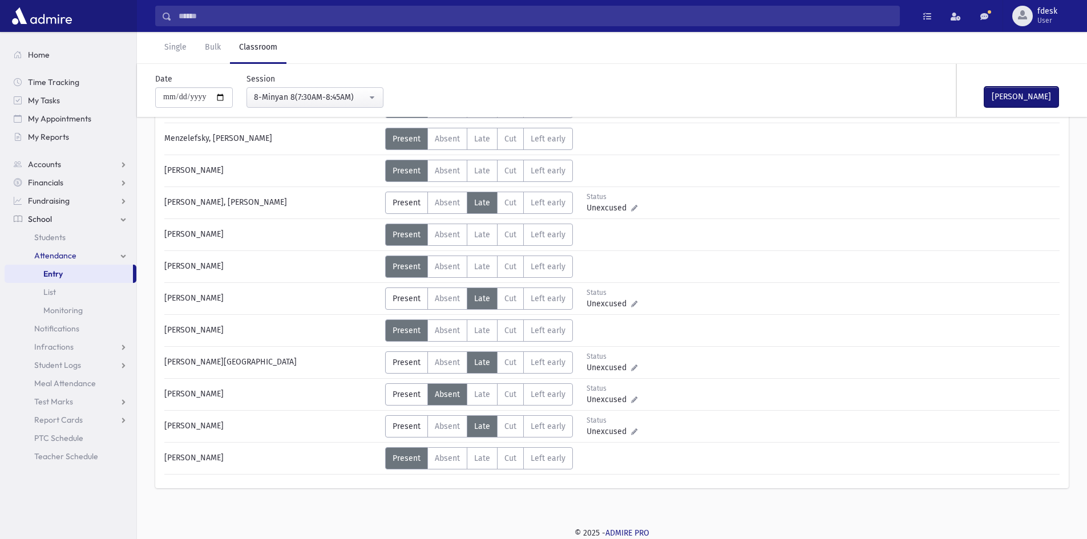
click at [1014, 94] on button "Mark Done" at bounding box center [1021, 97] width 74 height 21
click at [310, 93] on div "8-Minyan 8(7:30AM-8:45AM)" at bounding box center [310, 97] width 113 height 12
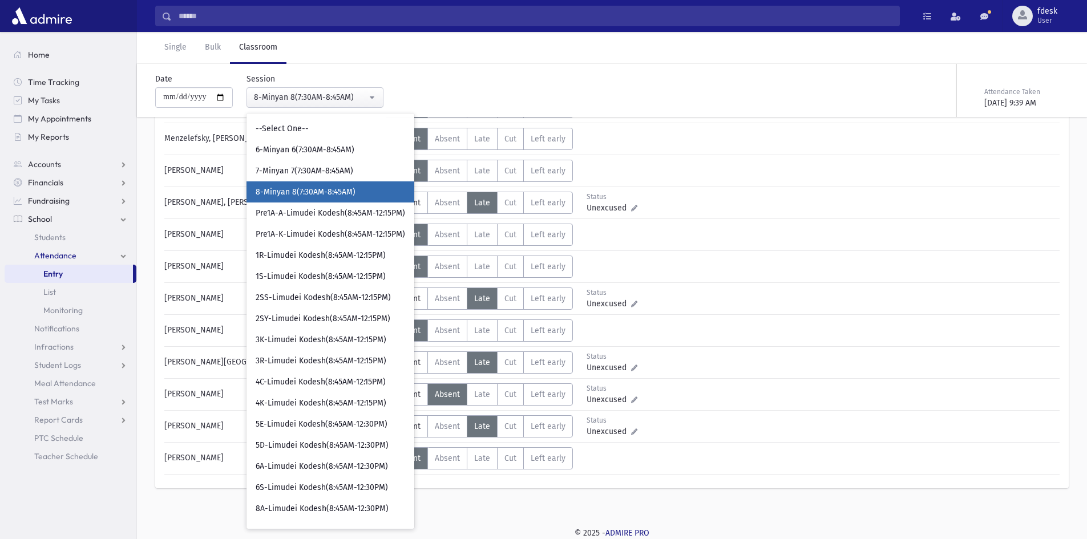
click at [338, 187] on span "8-Minyan 8(7:30AM-8:45AM)" at bounding box center [306, 192] width 100 height 11
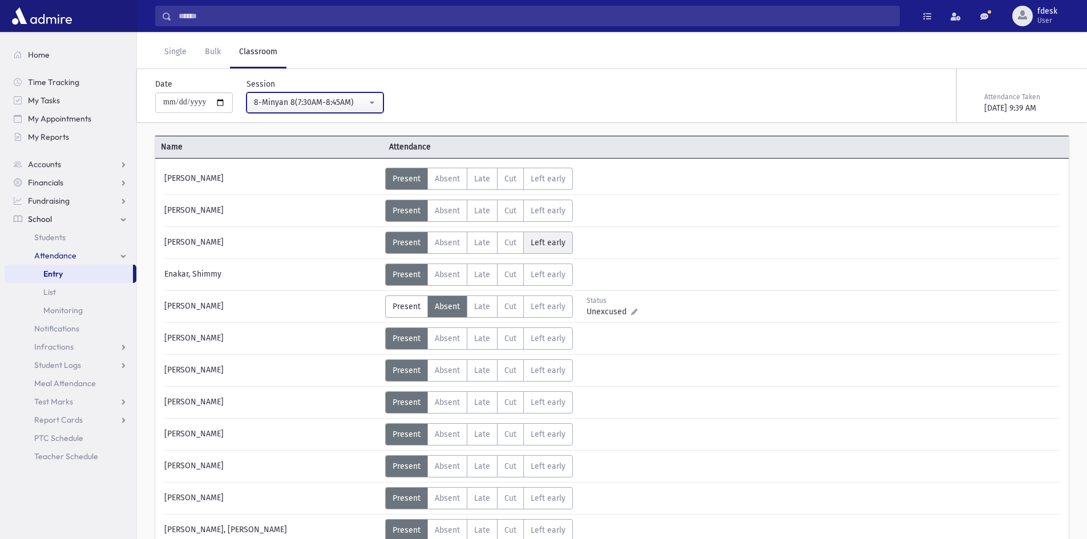
scroll to position [0, 0]
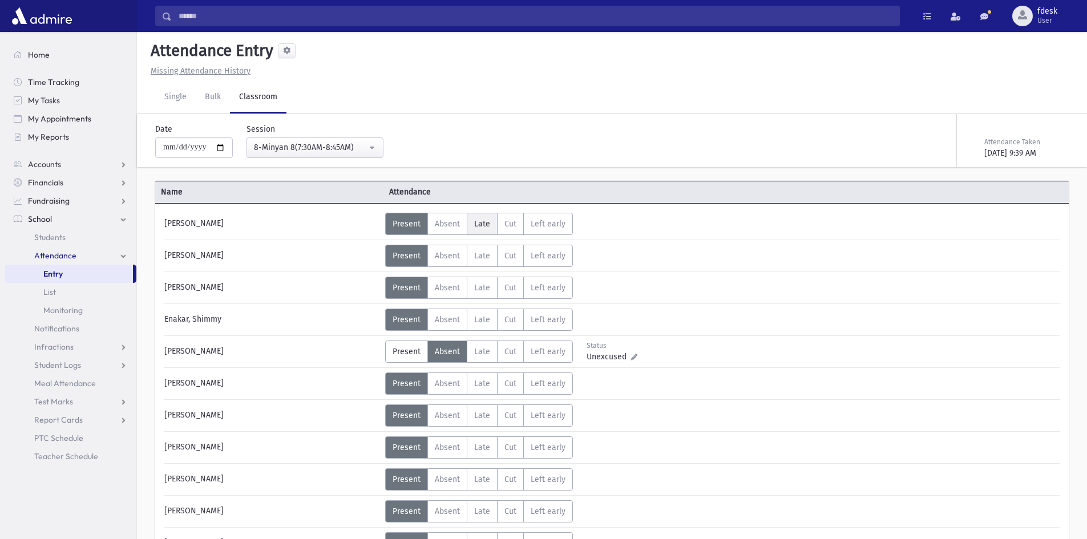
click at [486, 224] on span "Late" at bounding box center [482, 224] width 16 height 10
click at [441, 453] on label "Absent A" at bounding box center [447, 447] width 40 height 22
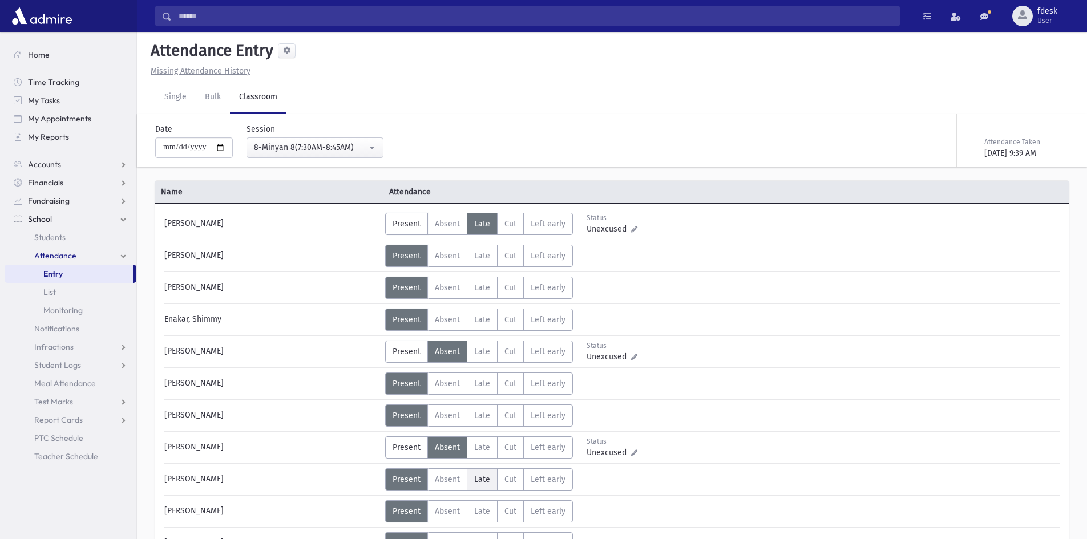
click at [482, 473] on label "Late L" at bounding box center [482, 479] width 31 height 22
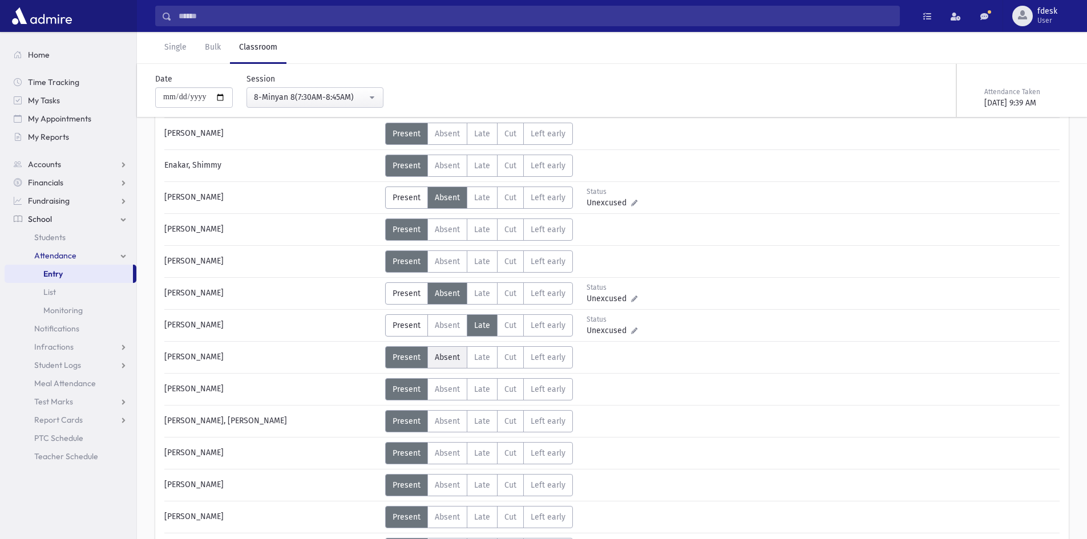
scroll to position [171, 0]
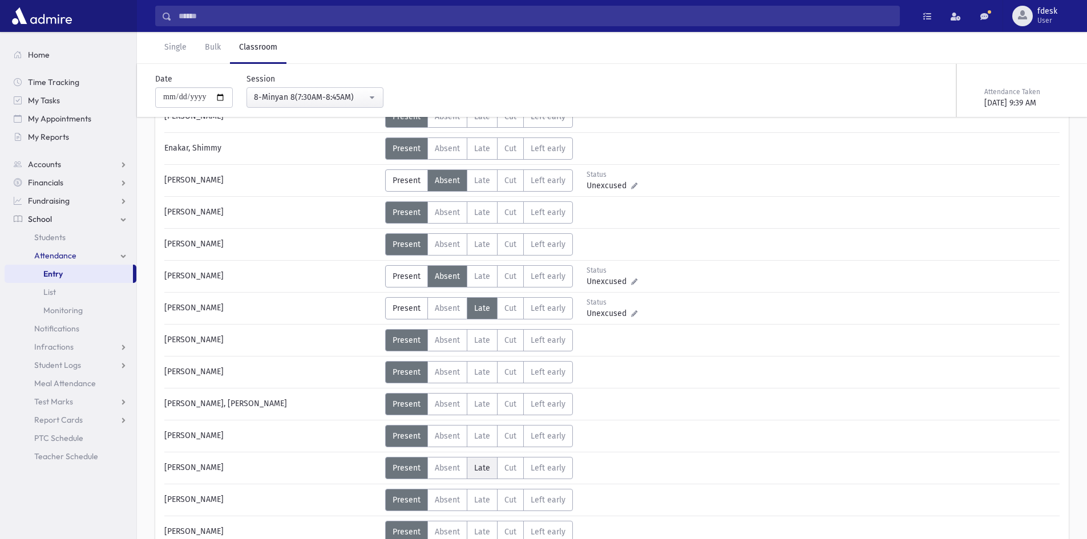
click at [477, 464] on span "Late" at bounding box center [482, 468] width 16 height 10
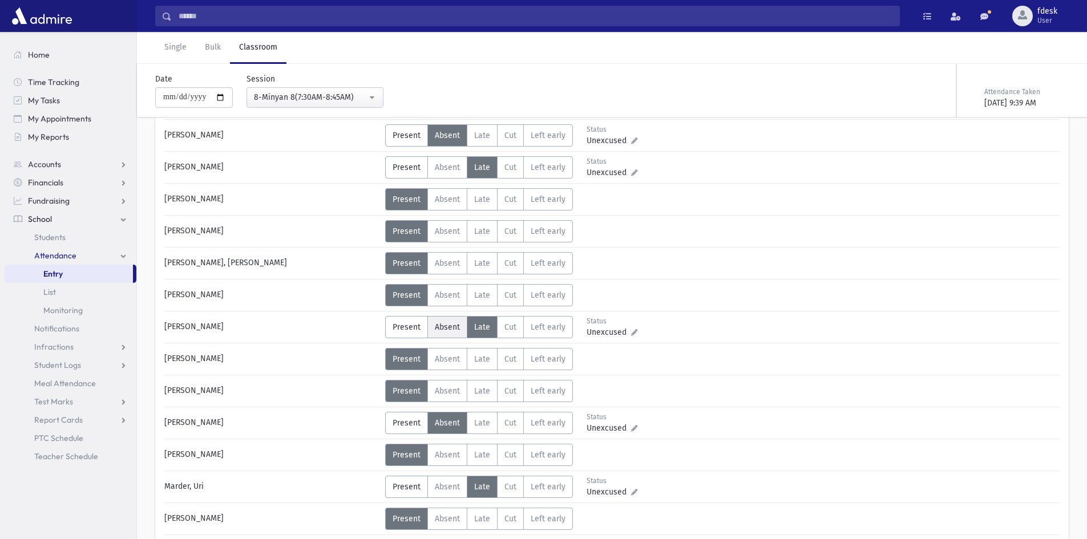
scroll to position [342, 0]
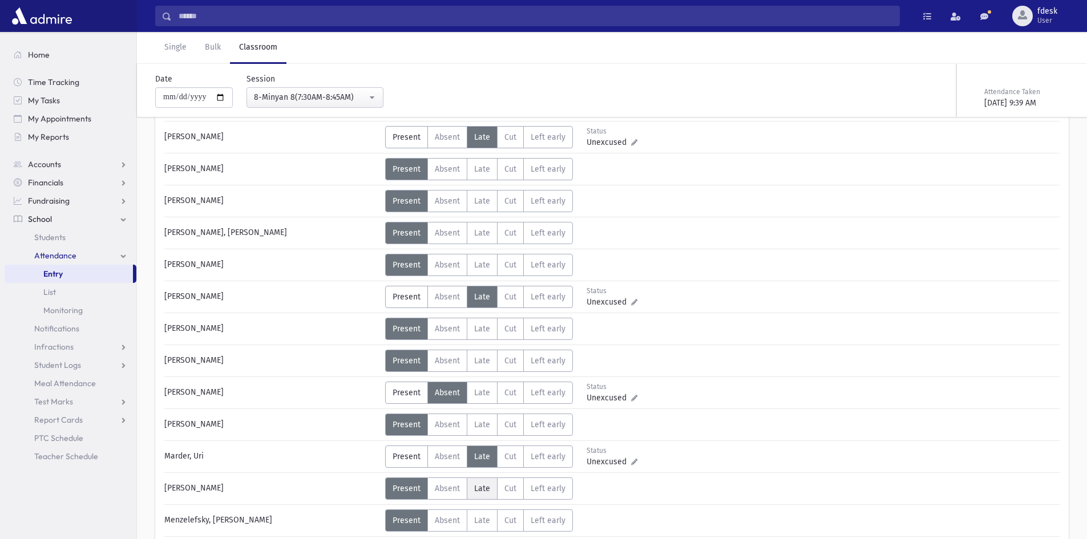
click at [482, 488] on span "Late" at bounding box center [482, 489] width 16 height 10
drag, startPoint x: 495, startPoint y: 521, endPoint x: 483, endPoint y: 519, distance: 12.3
click at [492, 521] on label "Late L" at bounding box center [482, 520] width 31 height 22
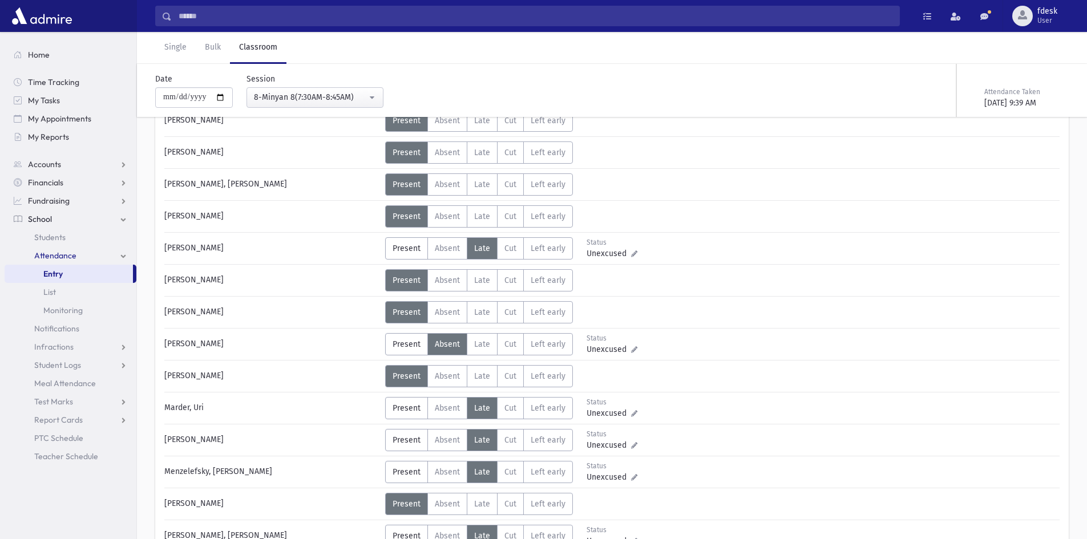
scroll to position [456, 0]
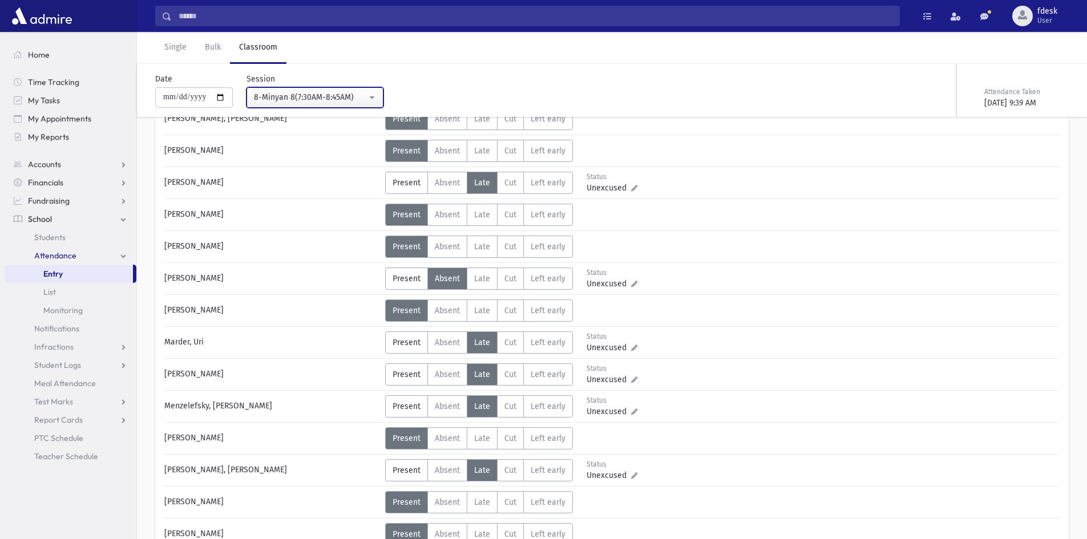
click at [328, 95] on div "8-Minyan 8(7:30AM-8:45AM)" at bounding box center [310, 97] width 113 height 12
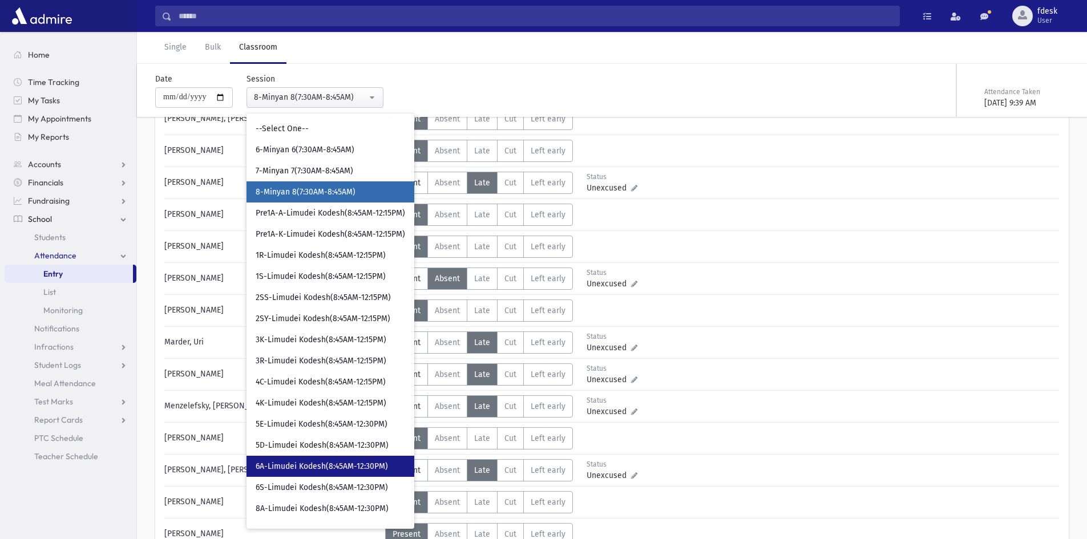
click at [335, 468] on span "6A-Limudei Kodesh(8:45AM-12:30PM)" at bounding box center [322, 466] width 132 height 11
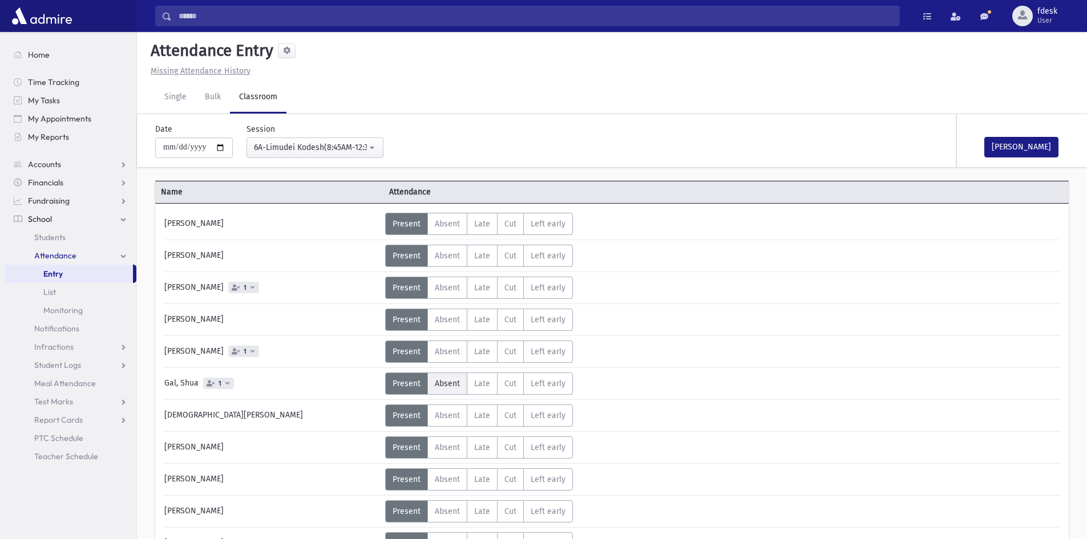
click at [455, 386] on span "Absent" at bounding box center [447, 384] width 25 height 10
click at [1007, 146] on button "Mark Done" at bounding box center [1021, 147] width 74 height 21
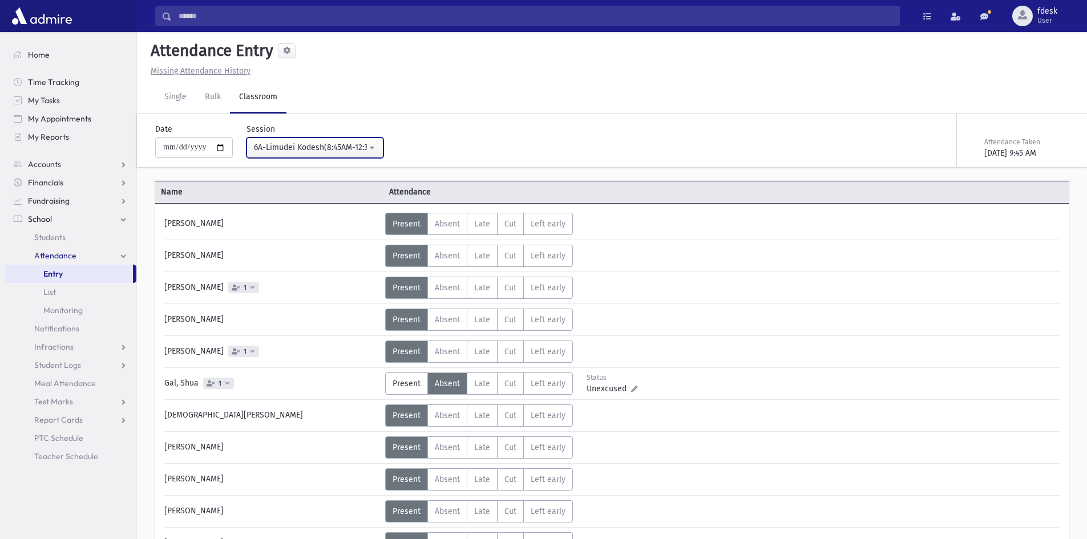
click at [345, 146] on div "6A-Limudei Kodesh(8:45AM-12:30PM)" at bounding box center [310, 147] width 113 height 12
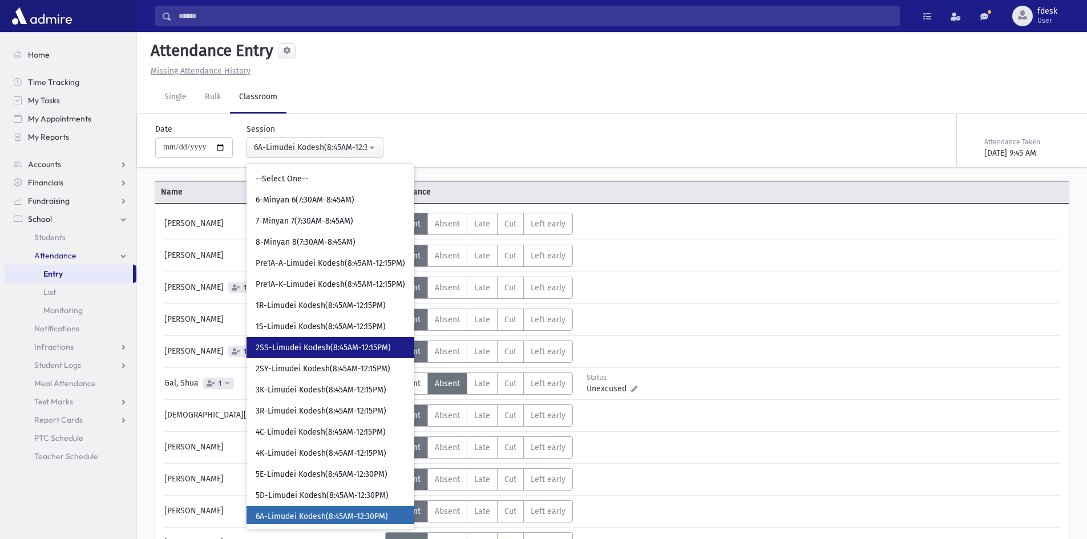
scroll to position [108, 0]
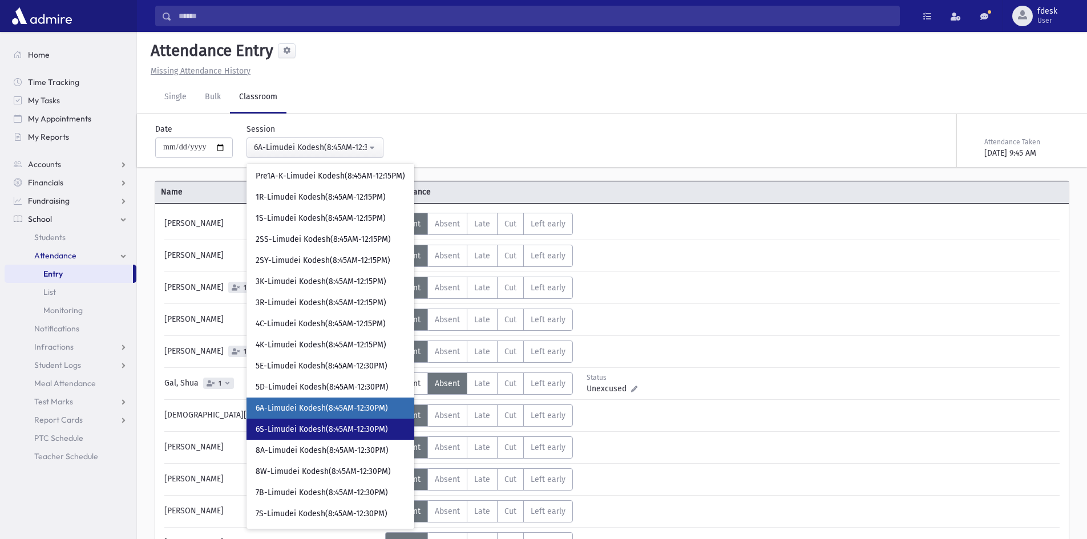
click at [320, 425] on span "6S-Limudei Kodesh(8:45AM-12:30PM)" at bounding box center [322, 429] width 132 height 11
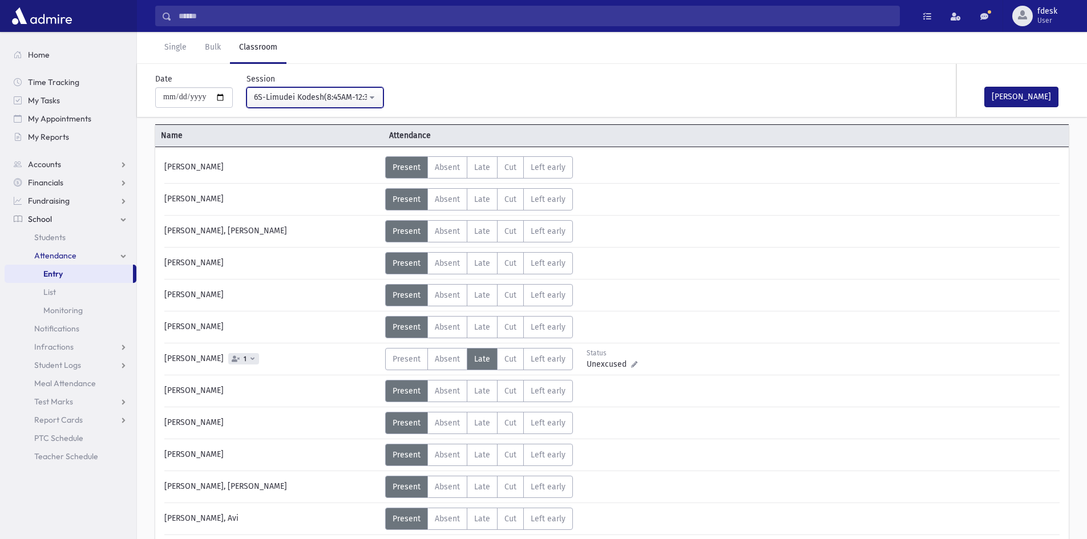
scroll to position [57, 0]
click at [1003, 97] on button "Mark Done" at bounding box center [1021, 97] width 74 height 21
click at [329, 99] on div "6S-Limudei Kodesh(8:45AM-12:30PM)" at bounding box center [310, 97] width 113 height 12
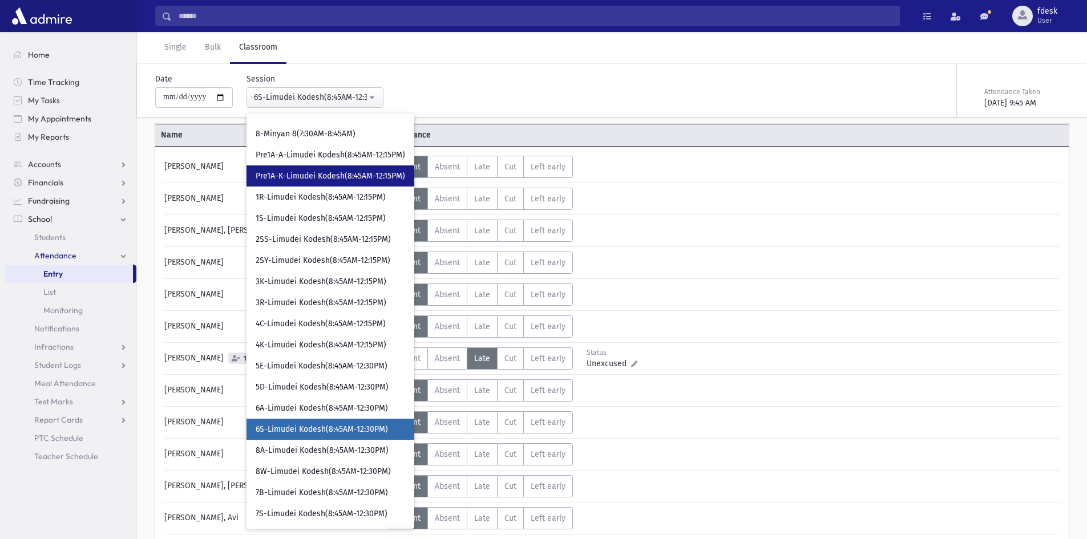
scroll to position [58, 0]
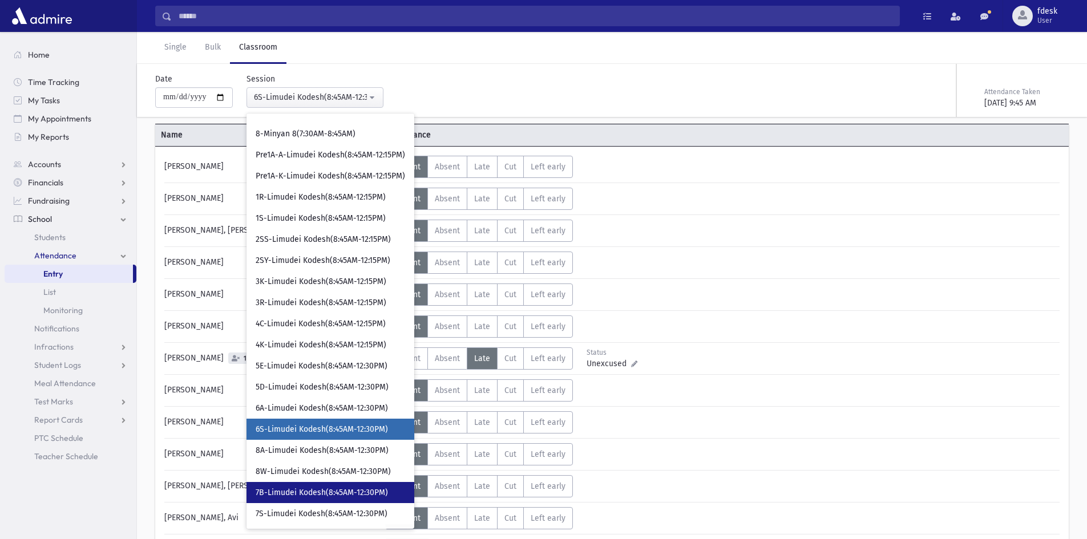
click at [351, 491] on span "7B-Limudei Kodesh(8:45AM-12:30PM)" at bounding box center [322, 492] width 132 height 11
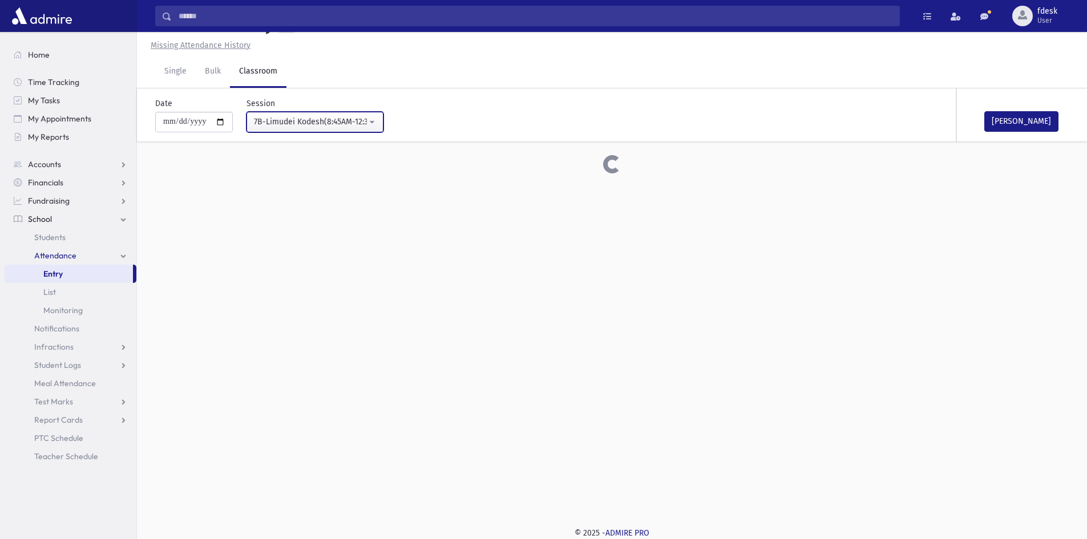
scroll to position [57, 0]
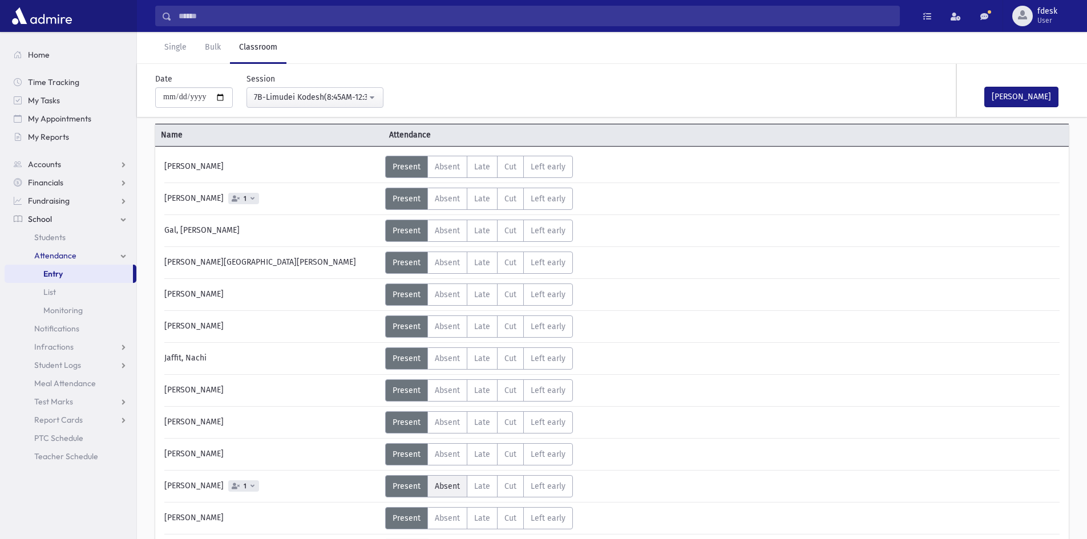
click at [455, 488] on span "Absent" at bounding box center [447, 487] width 25 height 10
click at [1004, 100] on button "Mark Done" at bounding box center [1021, 97] width 74 height 21
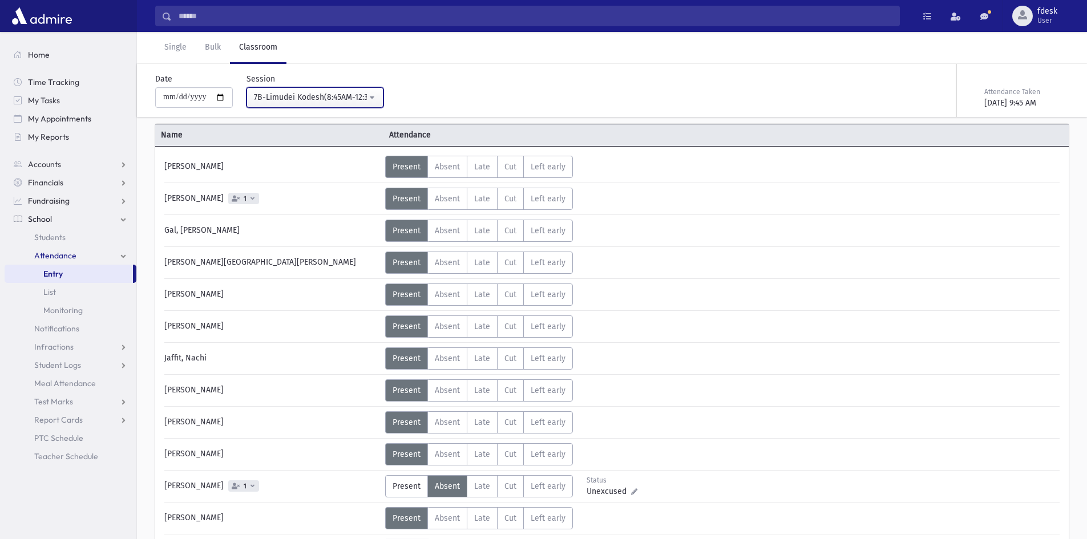
click at [332, 97] on div "7B-Limudei Kodesh(8:45AM-12:30PM)" at bounding box center [310, 97] width 113 height 12
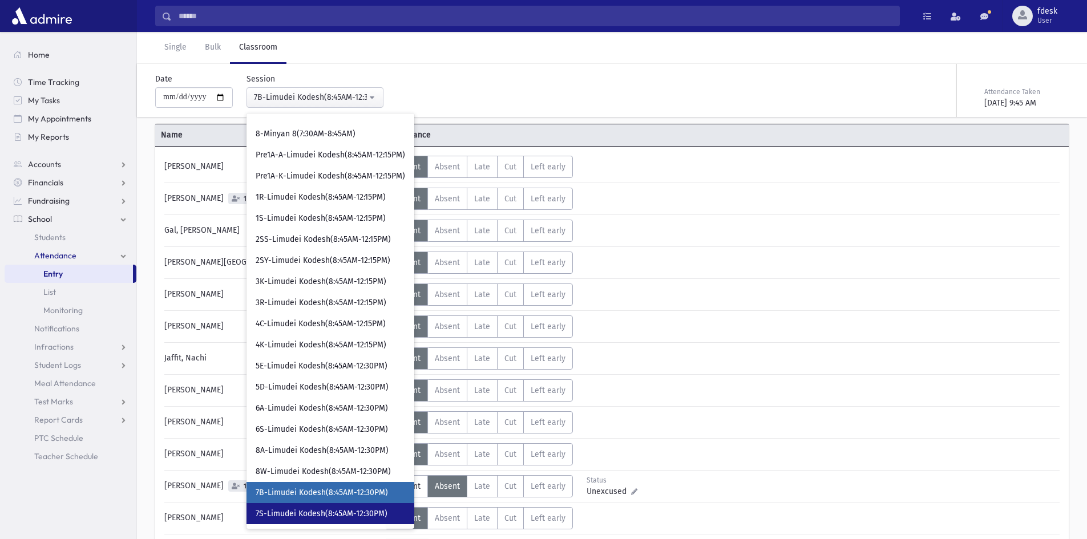
click at [361, 516] on span "7S-Limudei Kodesh(8:45AM-12:30PM)" at bounding box center [322, 513] width 132 height 11
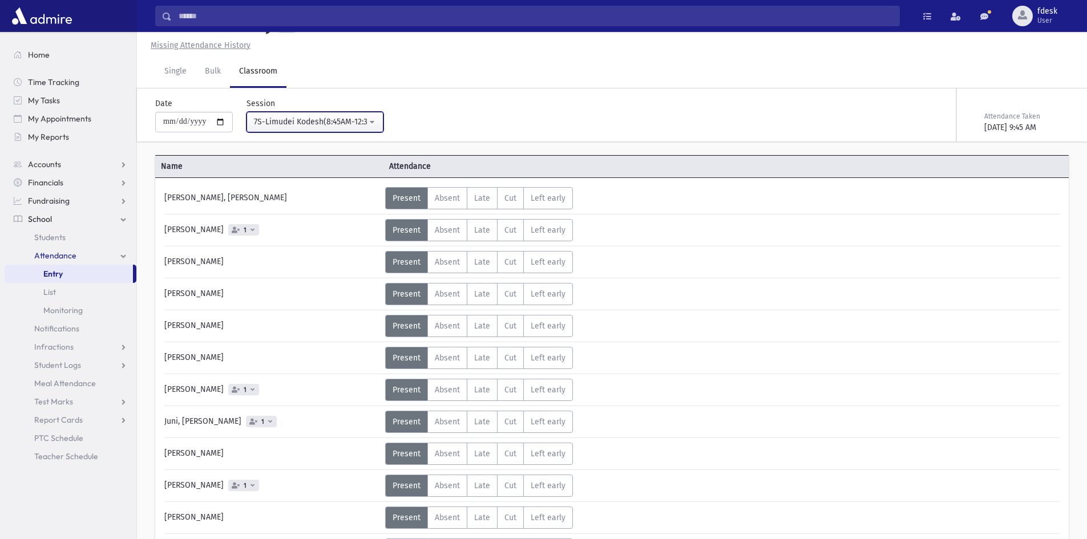
scroll to position [57, 0]
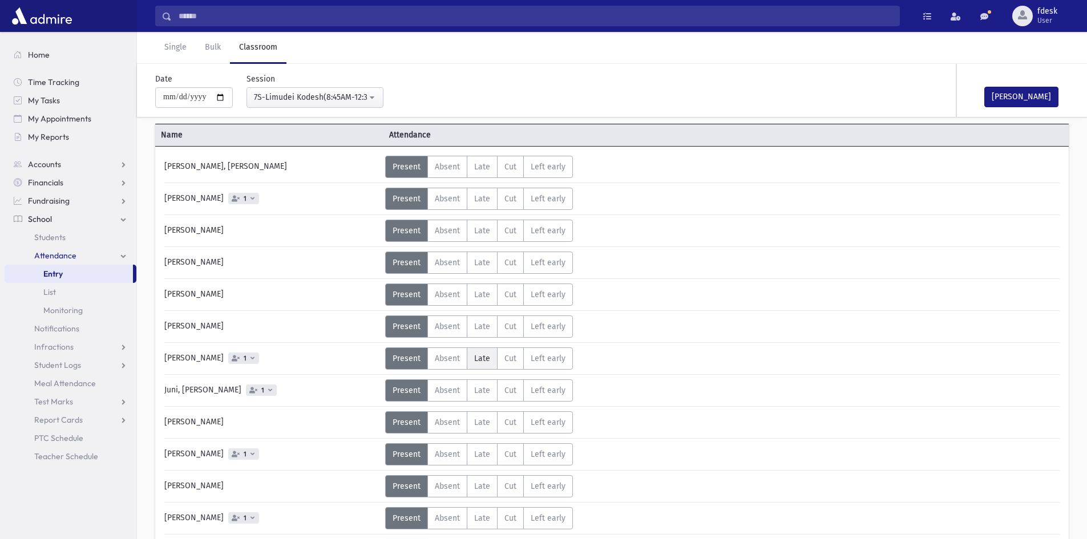
drag, startPoint x: 440, startPoint y: 353, endPoint x: 483, endPoint y: 347, distance: 42.6
click at [441, 354] on span "Absent" at bounding box center [447, 359] width 25 height 10
click at [1008, 95] on button "Mark Done" at bounding box center [1021, 97] width 74 height 21
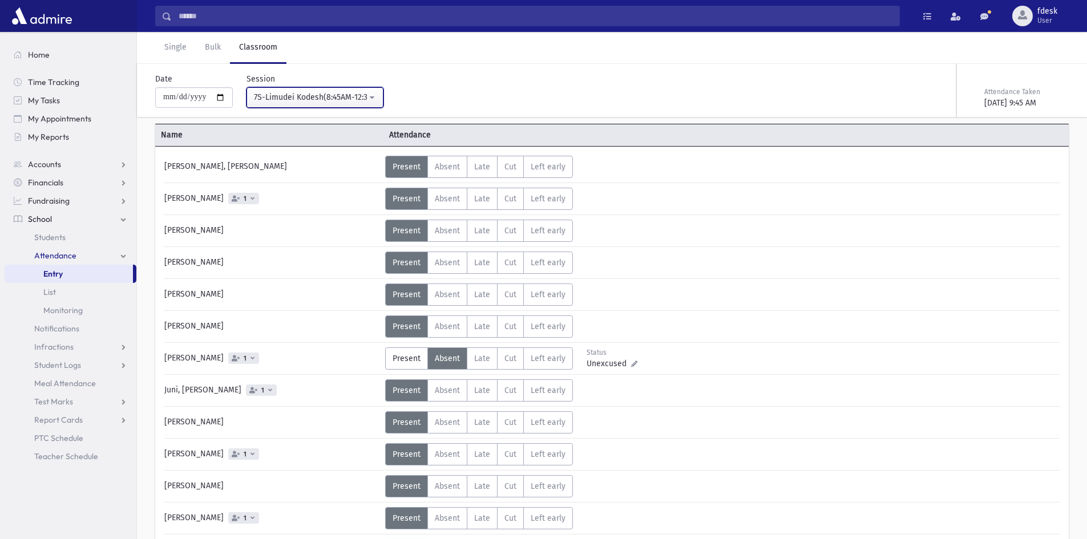
click at [337, 93] on div "7S-Limudei Kodesh(8:45AM-12:30PM)" at bounding box center [310, 97] width 113 height 12
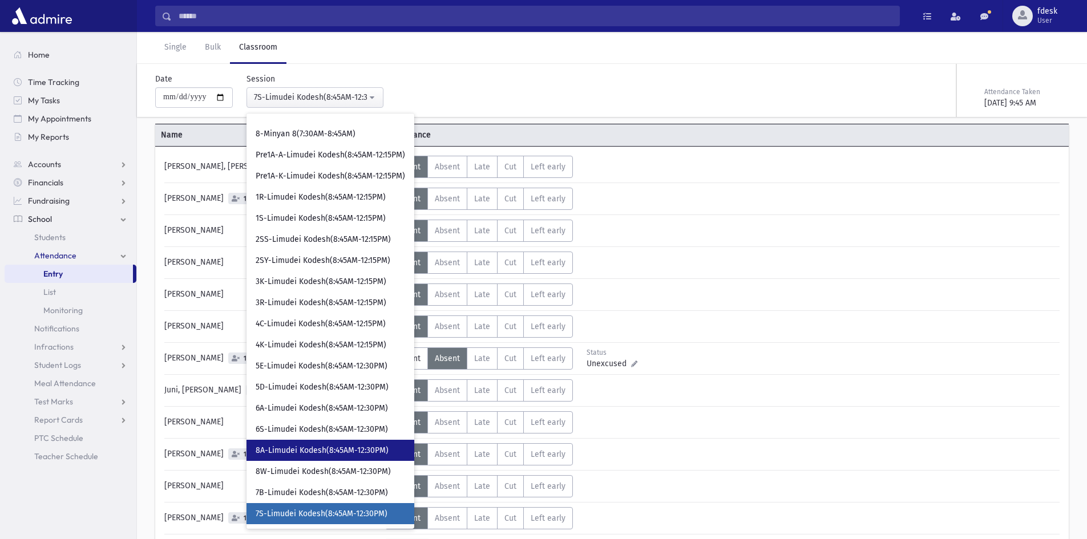
click at [341, 447] on span "8A-Limudei Kodesh(8:45AM-12:30PM)" at bounding box center [322, 450] width 133 height 11
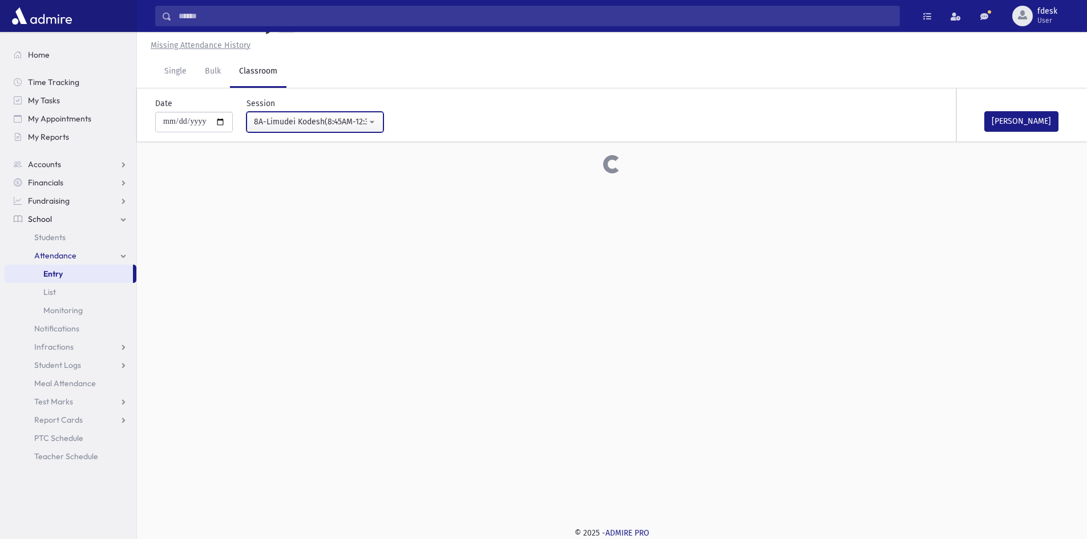
scroll to position [57, 0]
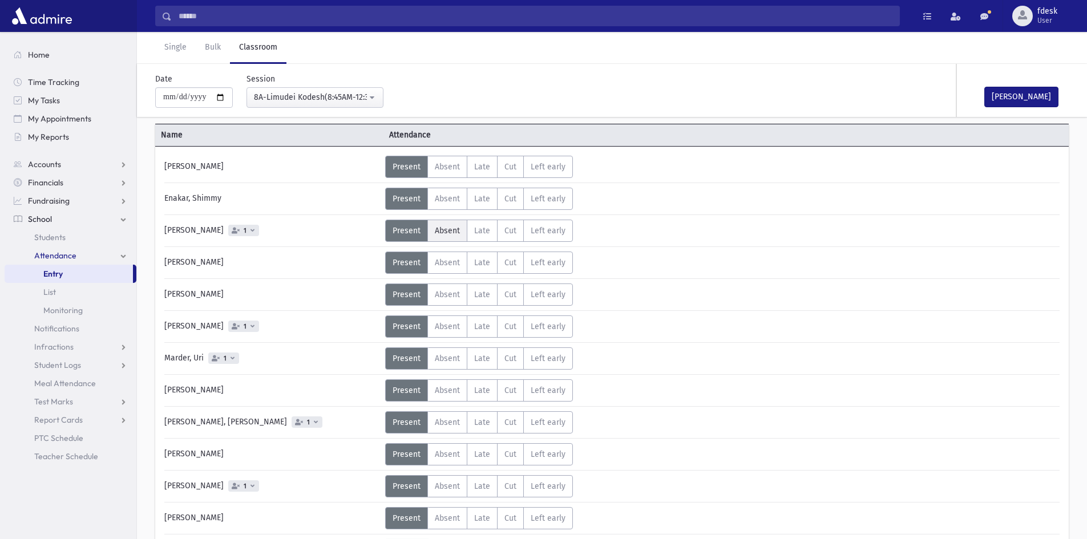
click at [446, 229] on span "Absent" at bounding box center [447, 231] width 25 height 10
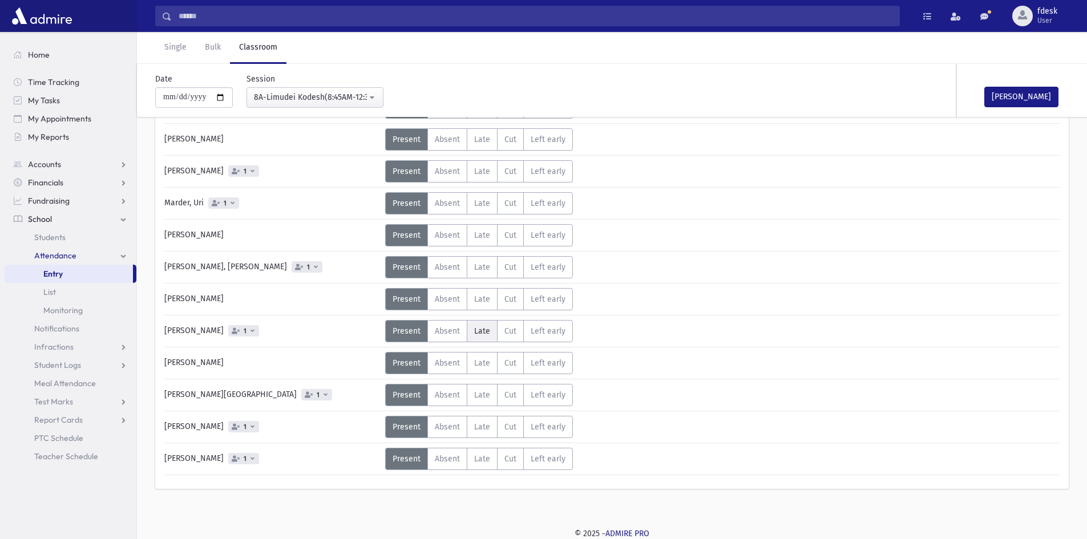
scroll to position [213, 0]
click at [486, 427] on span "Late" at bounding box center [482, 427] width 16 height 10
click at [1037, 88] on button "Mark Done" at bounding box center [1021, 97] width 74 height 21
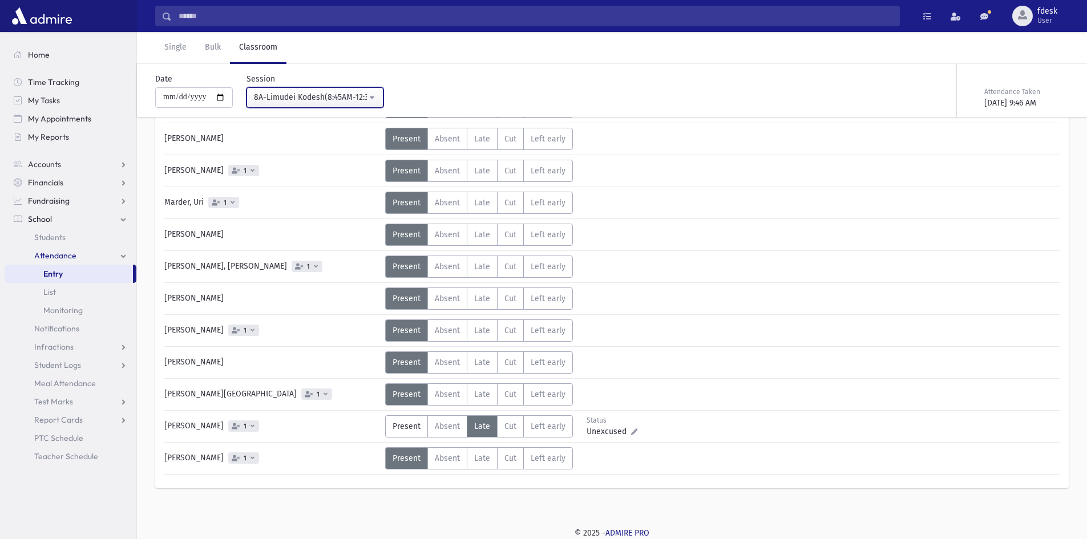
click at [313, 100] on div "8A-Limudei Kodesh(8:45AM-12:30PM)" at bounding box center [310, 97] width 113 height 12
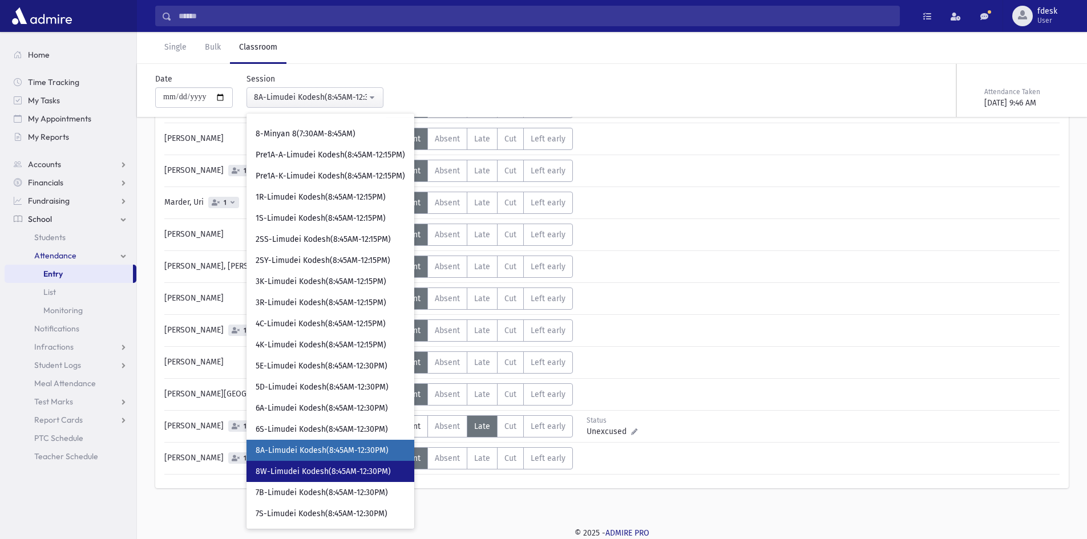
click at [348, 474] on span "8W-Limudei Kodesh(8:45AM-12:30PM)" at bounding box center [323, 471] width 135 height 11
select select "****"
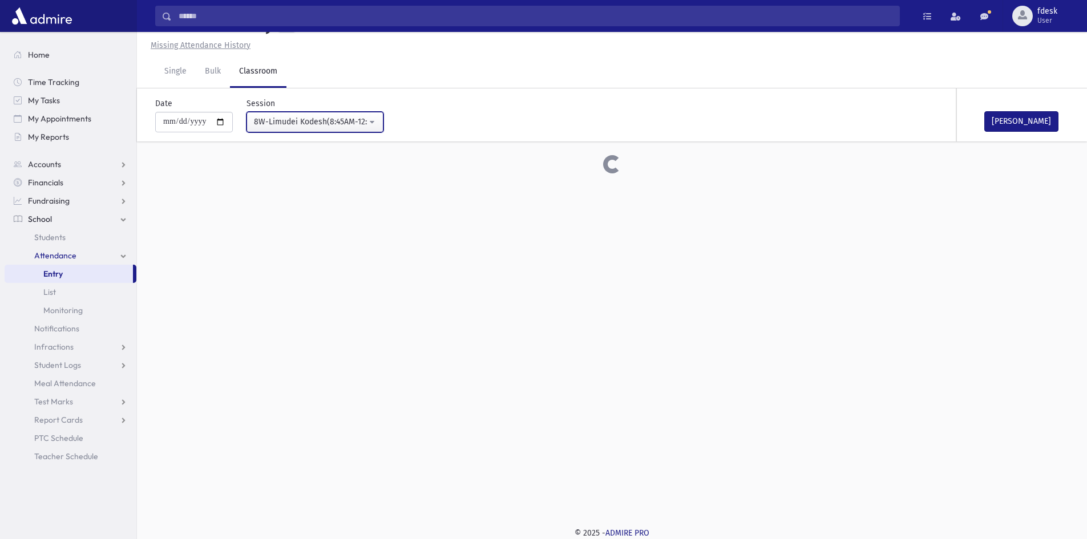
scroll to position [213, 0]
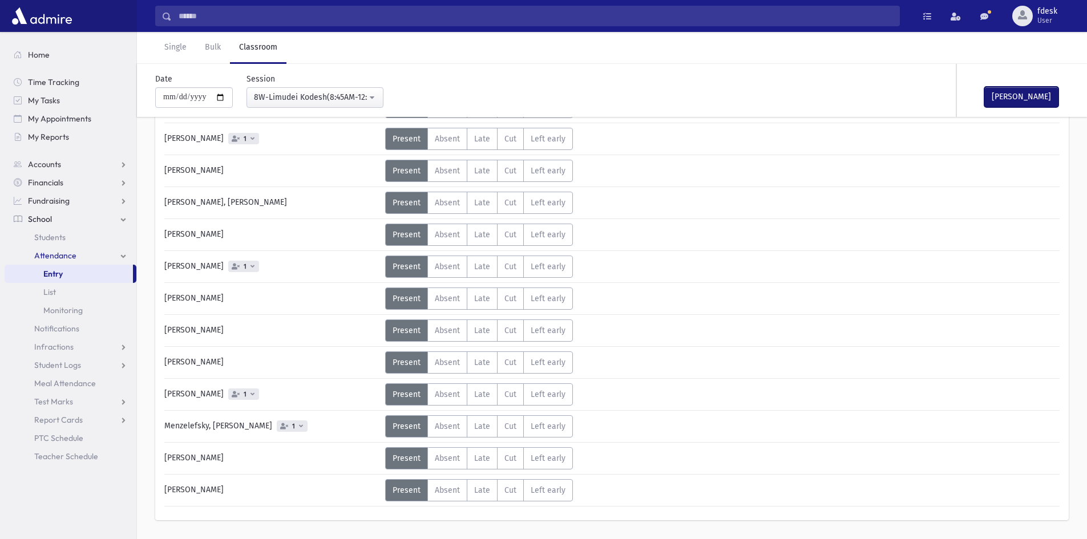
click at [1009, 90] on button "Mark Done" at bounding box center [1021, 97] width 74 height 21
click at [187, 14] on input "Search" at bounding box center [535, 16] width 727 height 21
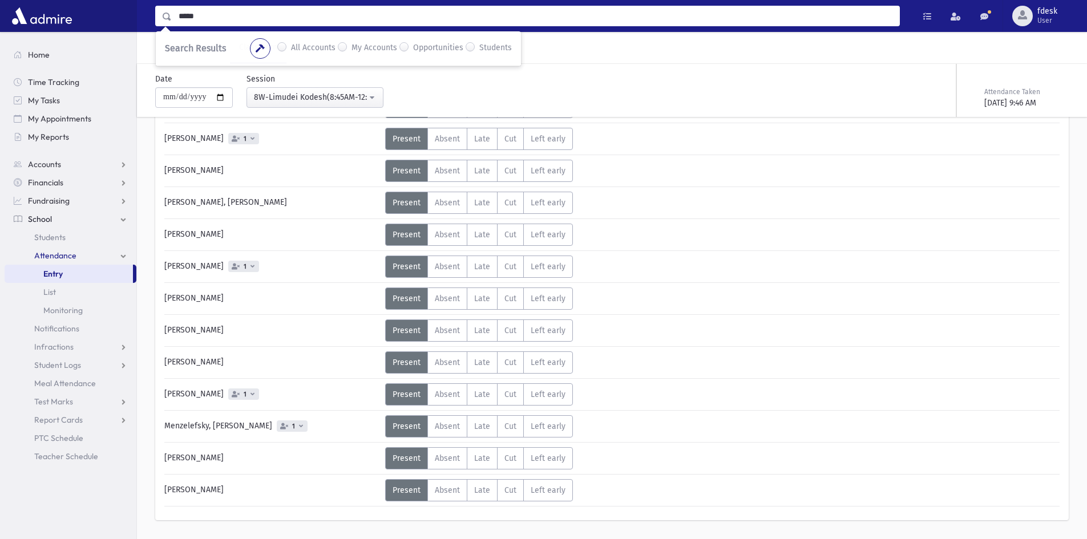
type input "*****"
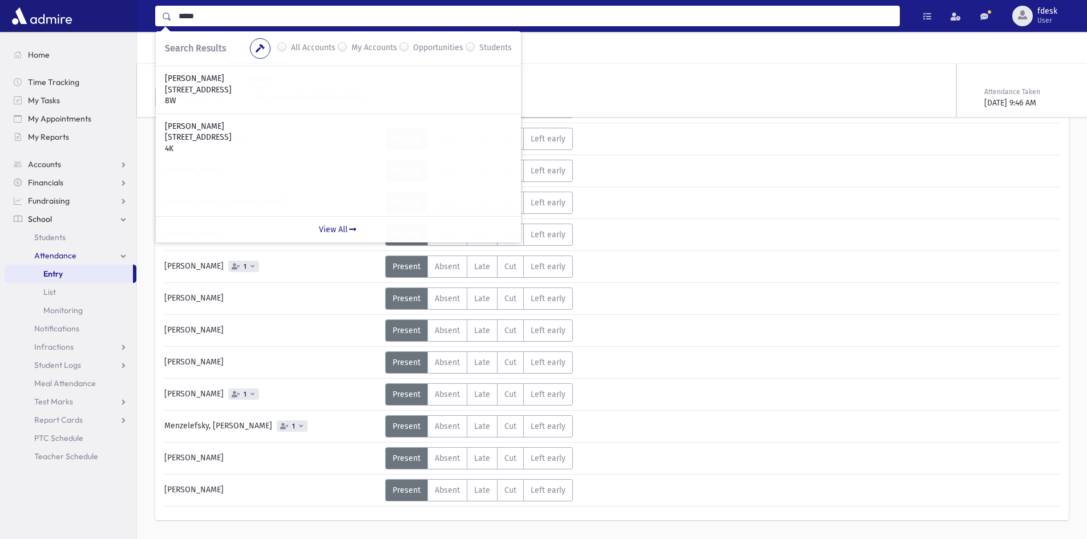
click at [600, 96] on div "**********" at bounding box center [458, 86] width 618 height 44
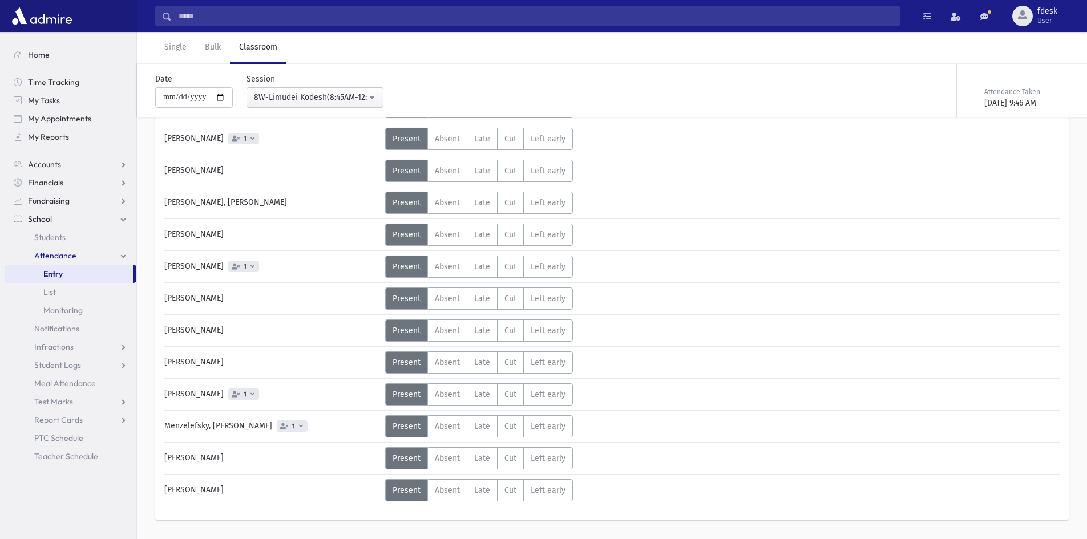
scroll to position [0, 0]
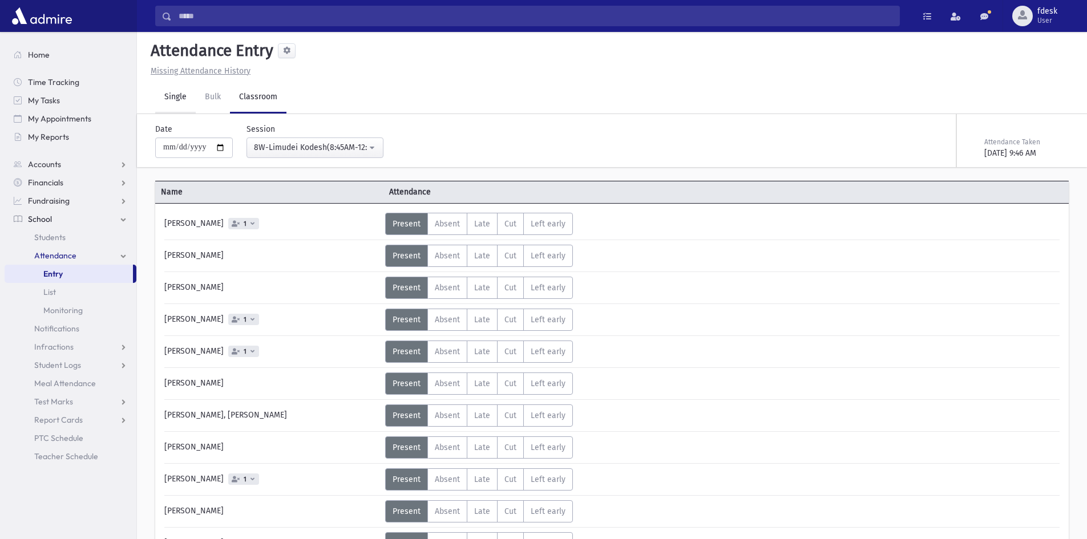
click at [182, 93] on link "Single" at bounding box center [175, 98] width 41 height 32
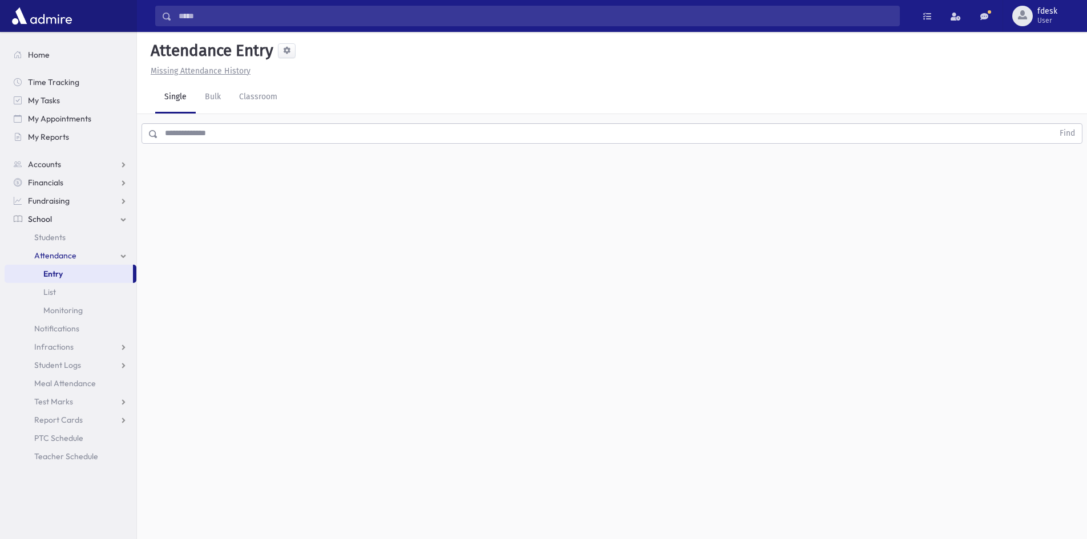
click at [217, 140] on input "text" at bounding box center [605, 133] width 895 height 21
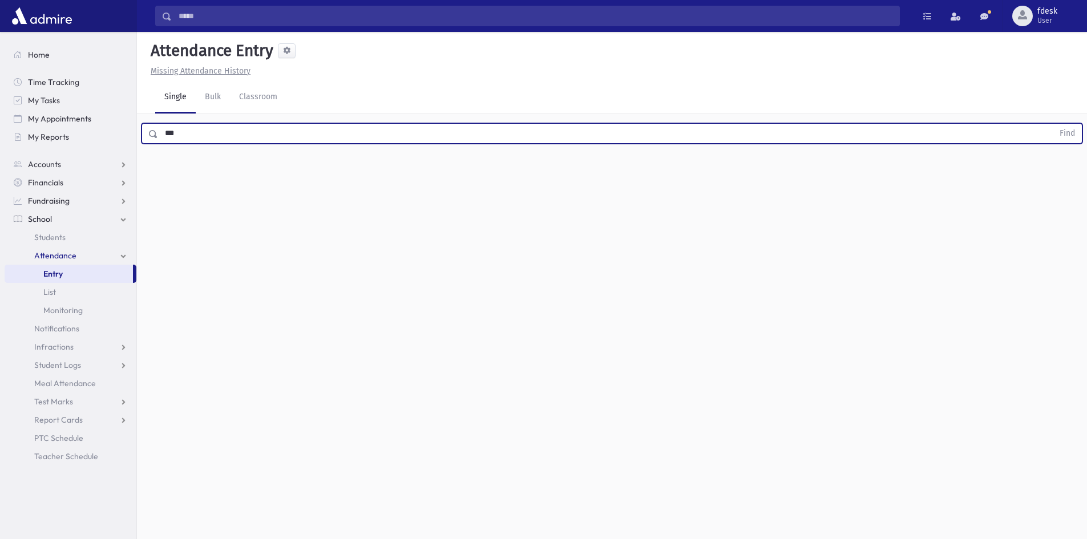
type input "***"
click at [1053, 124] on button "Find" at bounding box center [1067, 133] width 29 height 19
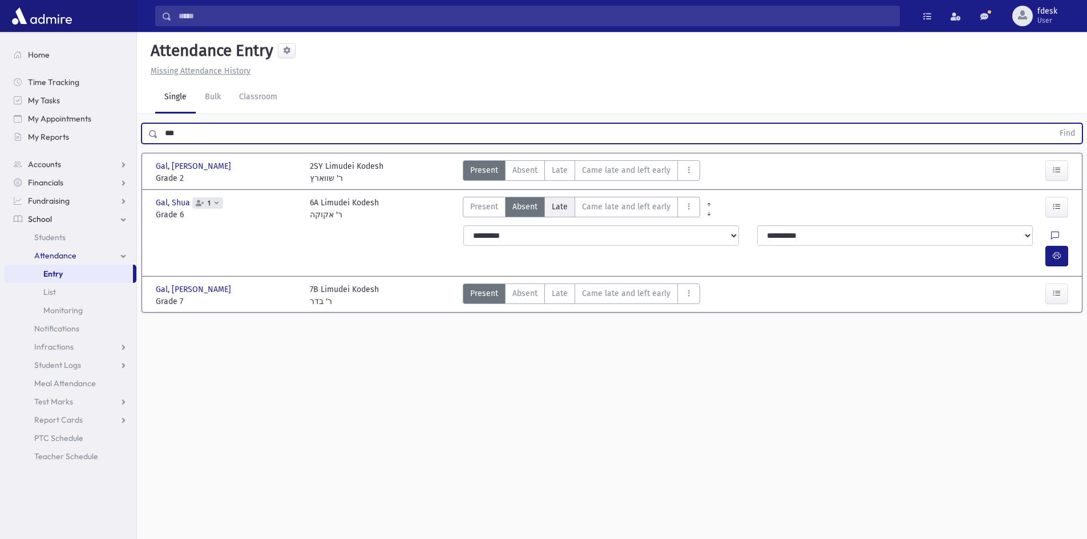
click at [554, 205] on span "Late" at bounding box center [560, 207] width 16 height 12
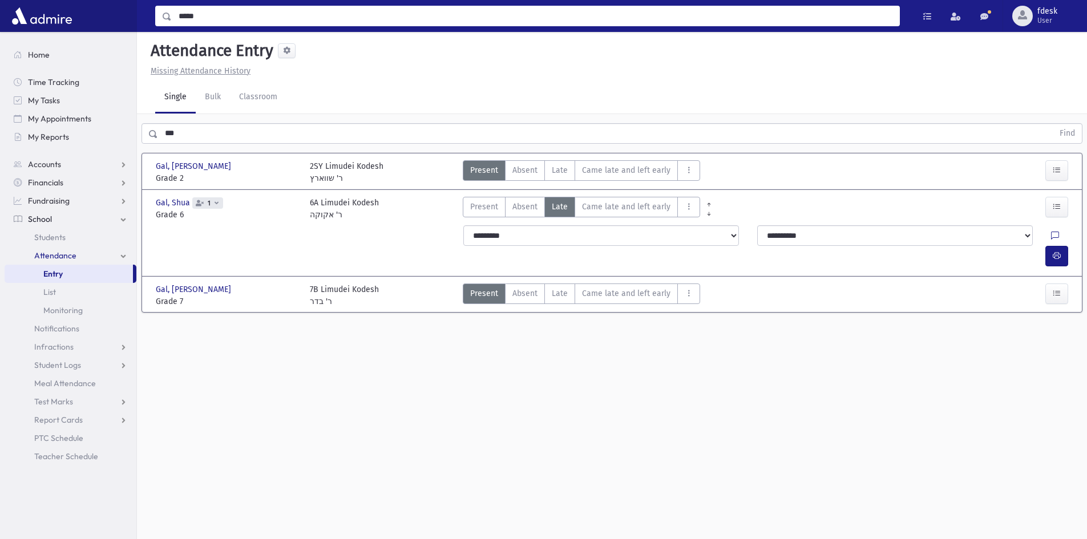
drag, startPoint x: 181, startPoint y: 20, endPoint x: 102, endPoint y: 15, distance: 78.9
click at [102, 15] on div "***** Search Results All Accounts My Accounts Students" at bounding box center [543, 16] width 1087 height 32
type input "***"
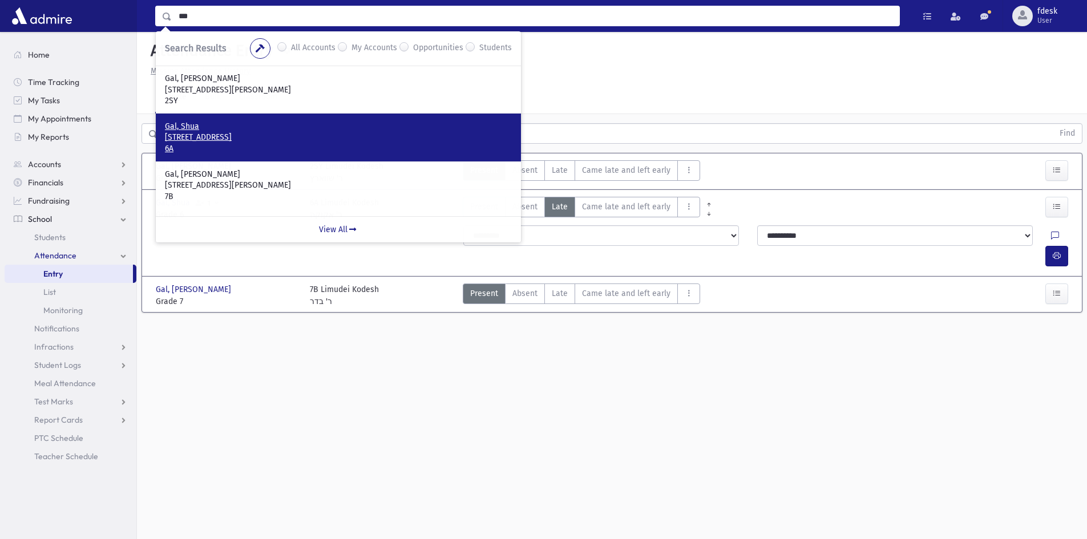
click at [195, 132] on p "35 Dell Park Avenue Toronto, ON M6B 2T5 CANADA" at bounding box center [338, 137] width 347 height 11
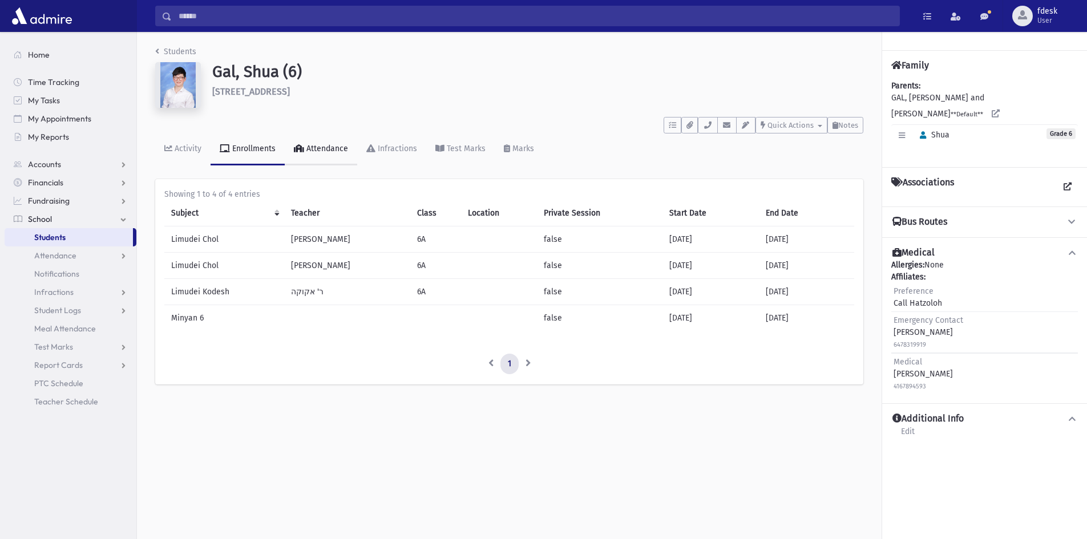
click at [326, 148] on div "Attendance" at bounding box center [326, 149] width 44 height 10
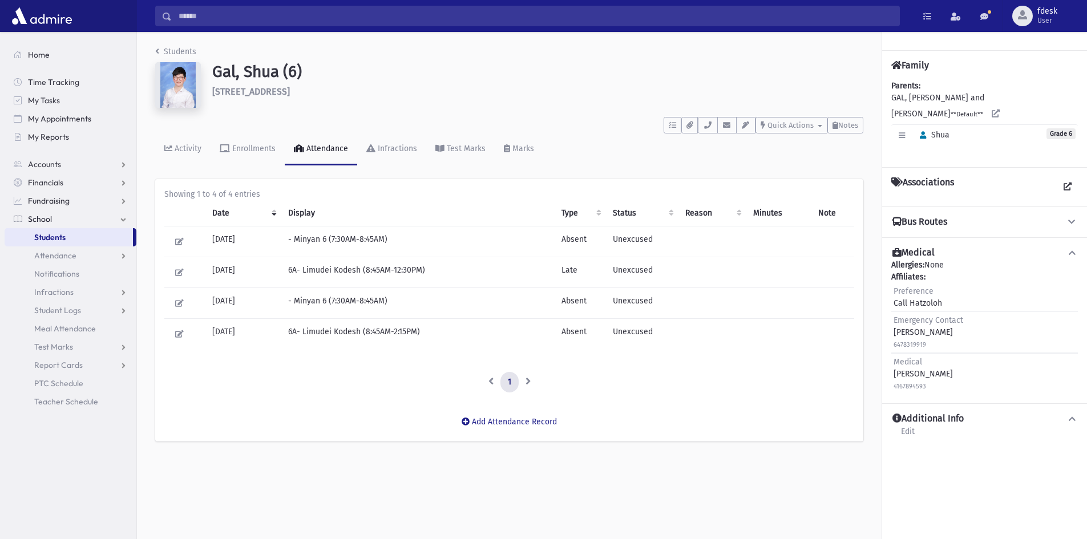
click at [431, 492] on div "Students Gal, Shua (6) 35 Dell Park Avenue Toronto **** To Do's No open tasks S…" at bounding box center [612, 285] width 950 height 507
click at [234, 17] on input "Search" at bounding box center [535, 16] width 727 height 21
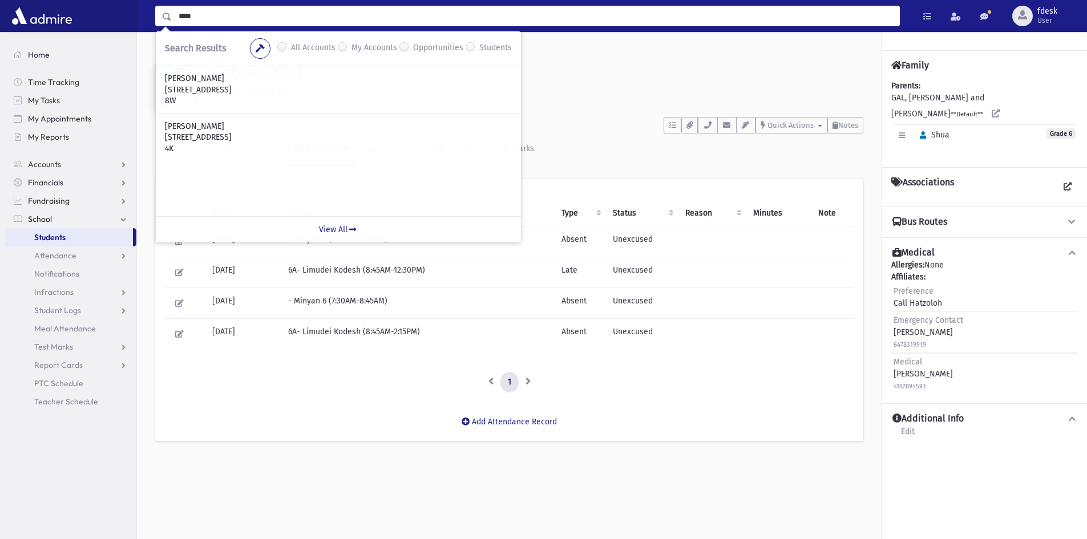
drag, startPoint x: 199, startPoint y: 12, endPoint x: 147, endPoint y: 27, distance: 54.0
click at [147, 27] on div "**** Search Results All Accounts Students" at bounding box center [612, 16] width 950 height 32
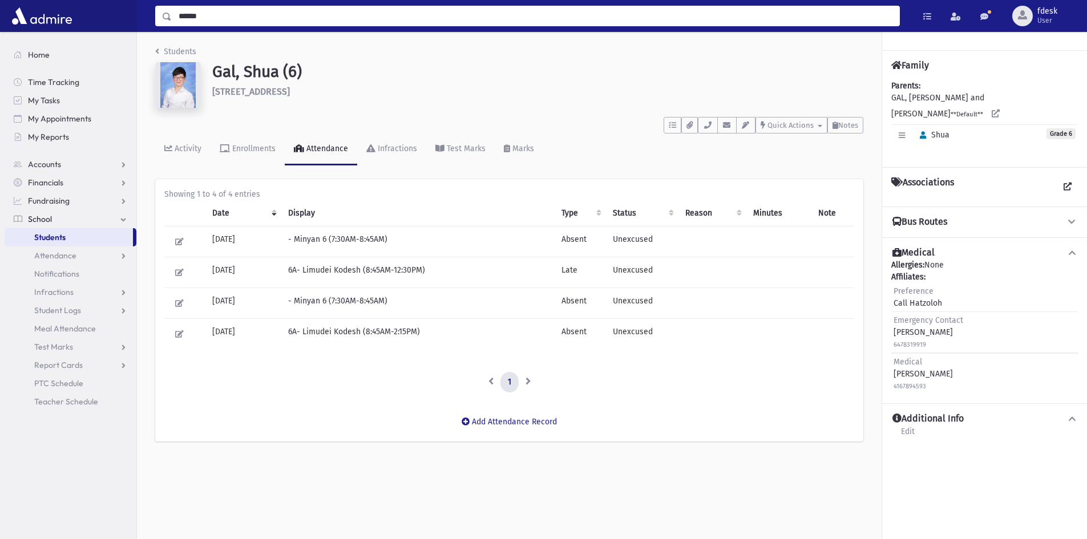
type input "******"
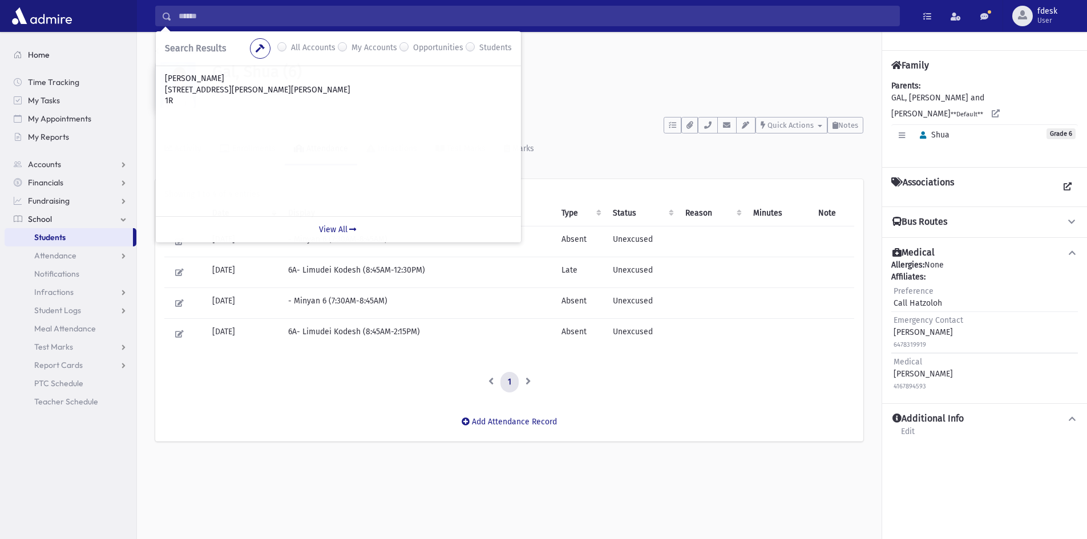
click at [30, 59] on span "Home" at bounding box center [39, 55] width 22 height 10
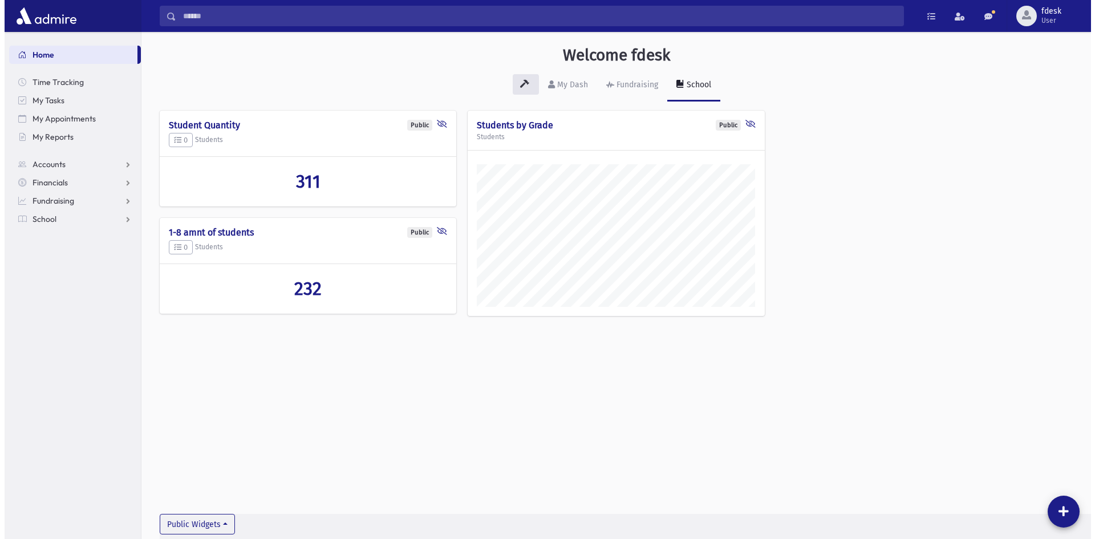
scroll to position [533, 950]
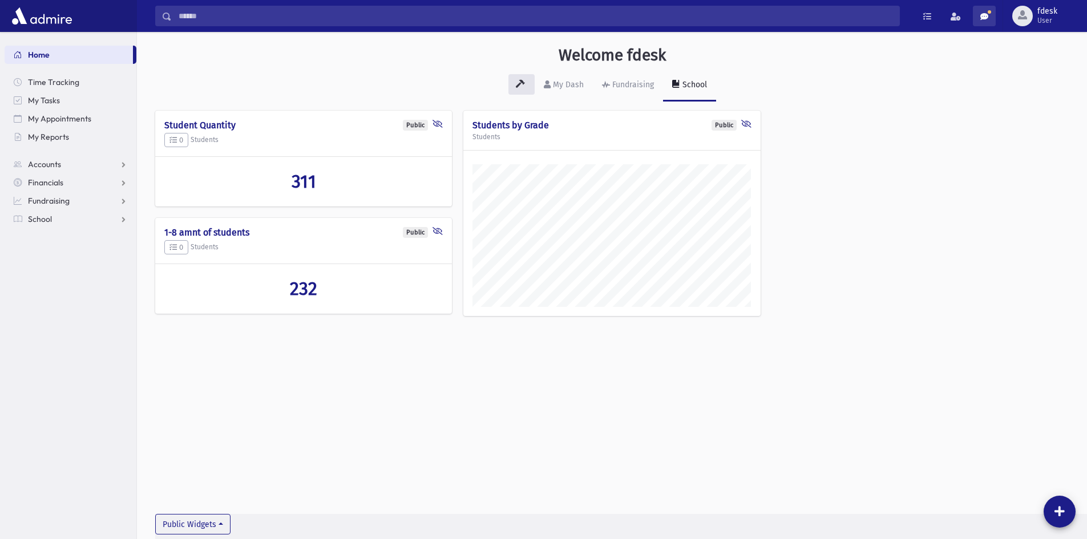
click at [989, 14] on link at bounding box center [984, 16] width 23 height 21
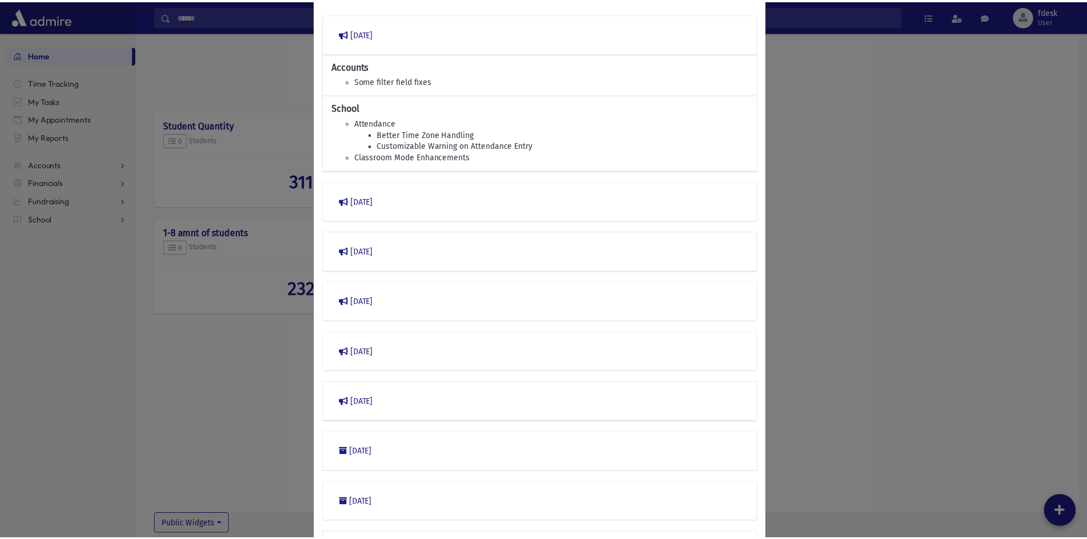
scroll to position [0, 0]
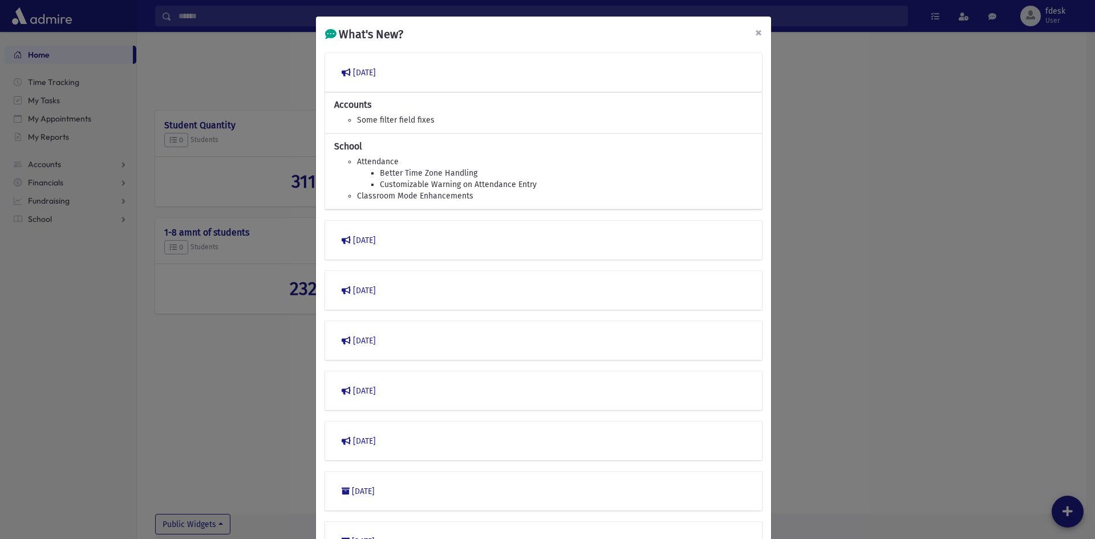
click at [758, 34] on button "×" at bounding box center [758, 33] width 25 height 32
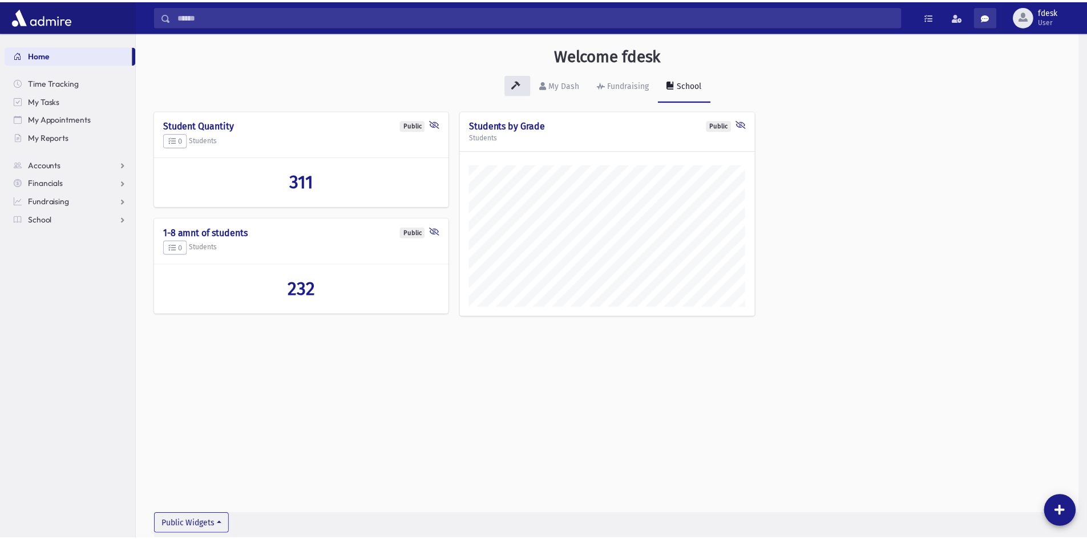
scroll to position [570012, 569595]
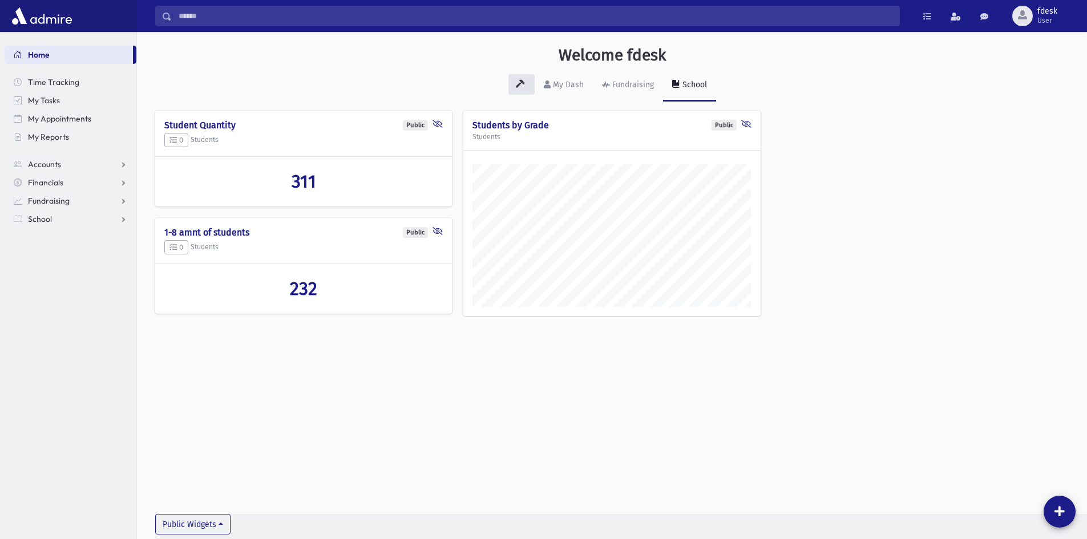
click at [843, 145] on div "Public Report Card Missing Marks by Rebbi/Teacher Report Card Marks Public Stud…" at bounding box center [611, 219] width 913 height 217
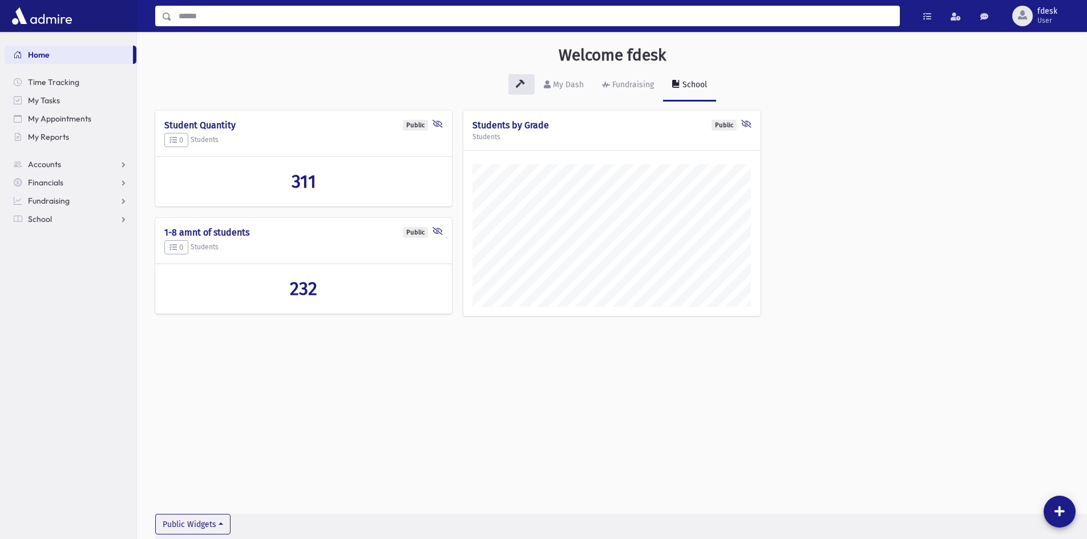
click at [245, 17] on input "Search" at bounding box center [535, 16] width 727 height 21
type input "****"
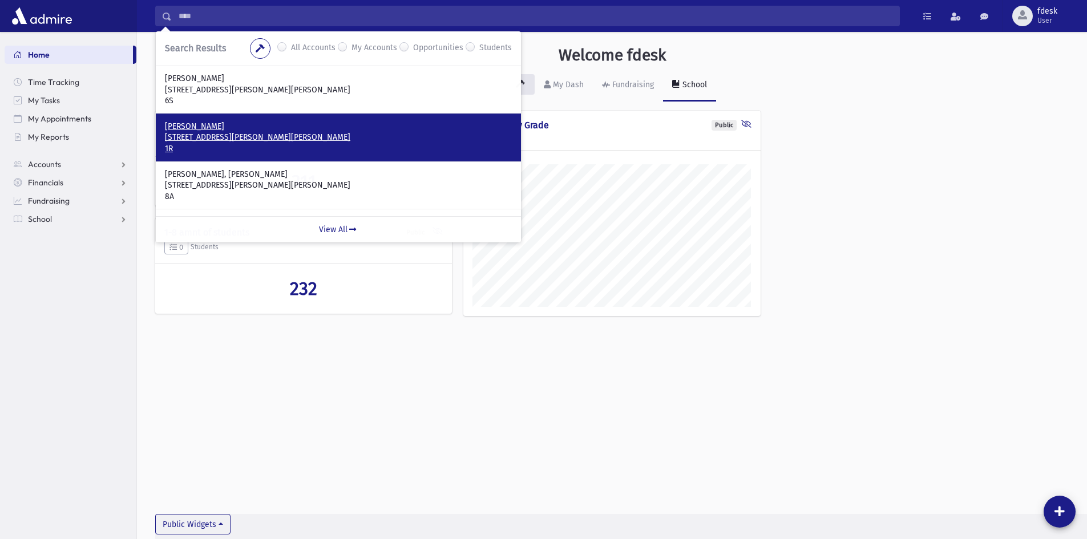
click at [216, 135] on p "128 Theodore Place Vaughan, ON L4J 8E3 CANADA" at bounding box center [338, 137] width 347 height 11
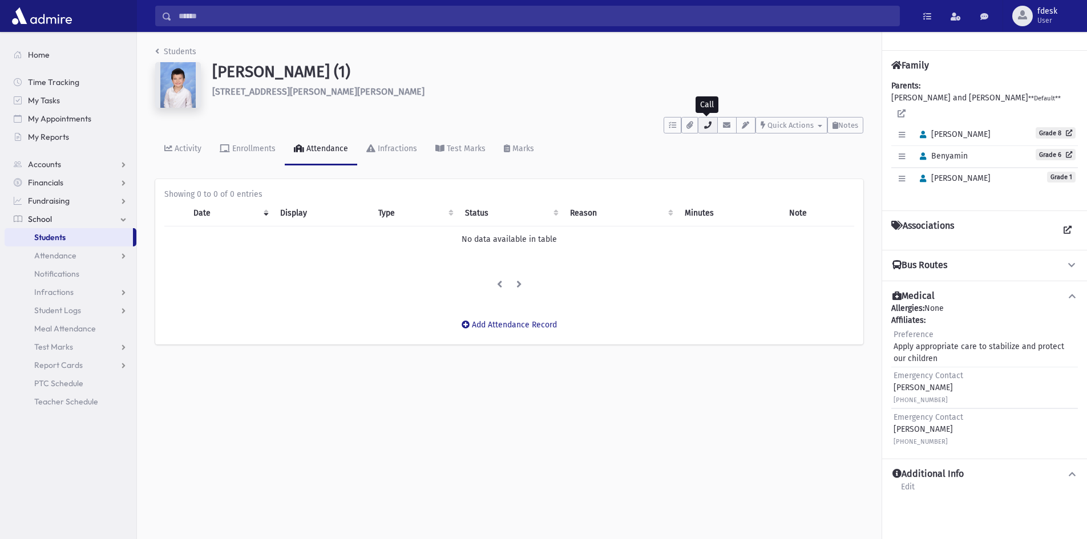
click at [705, 132] on button "button" at bounding box center [707, 125] width 19 height 17
click at [48, 52] on span "Home" at bounding box center [39, 55] width 22 height 10
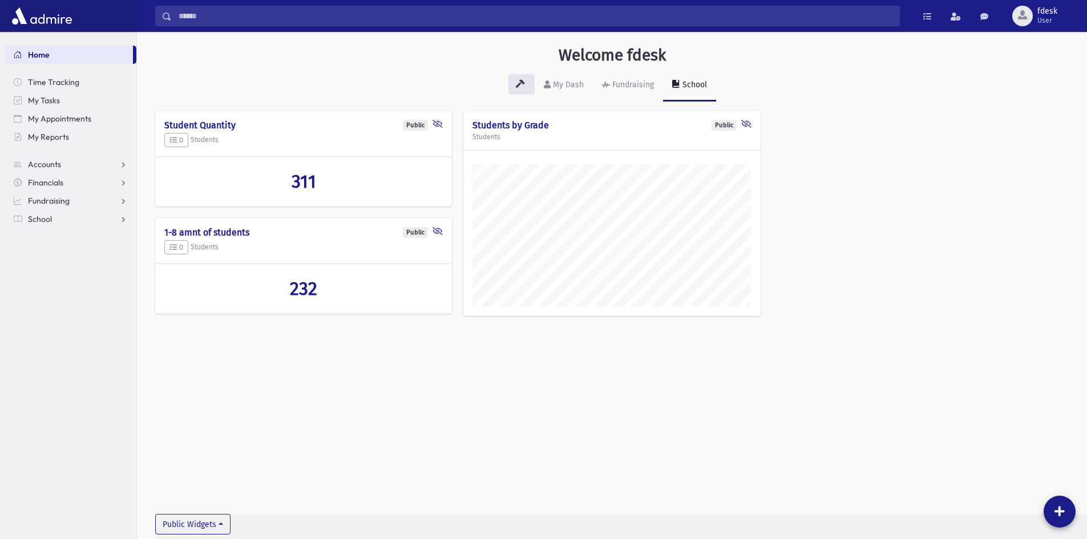
scroll to position [533, 950]
